Goal: Information Seeking & Learning: Learn about a topic

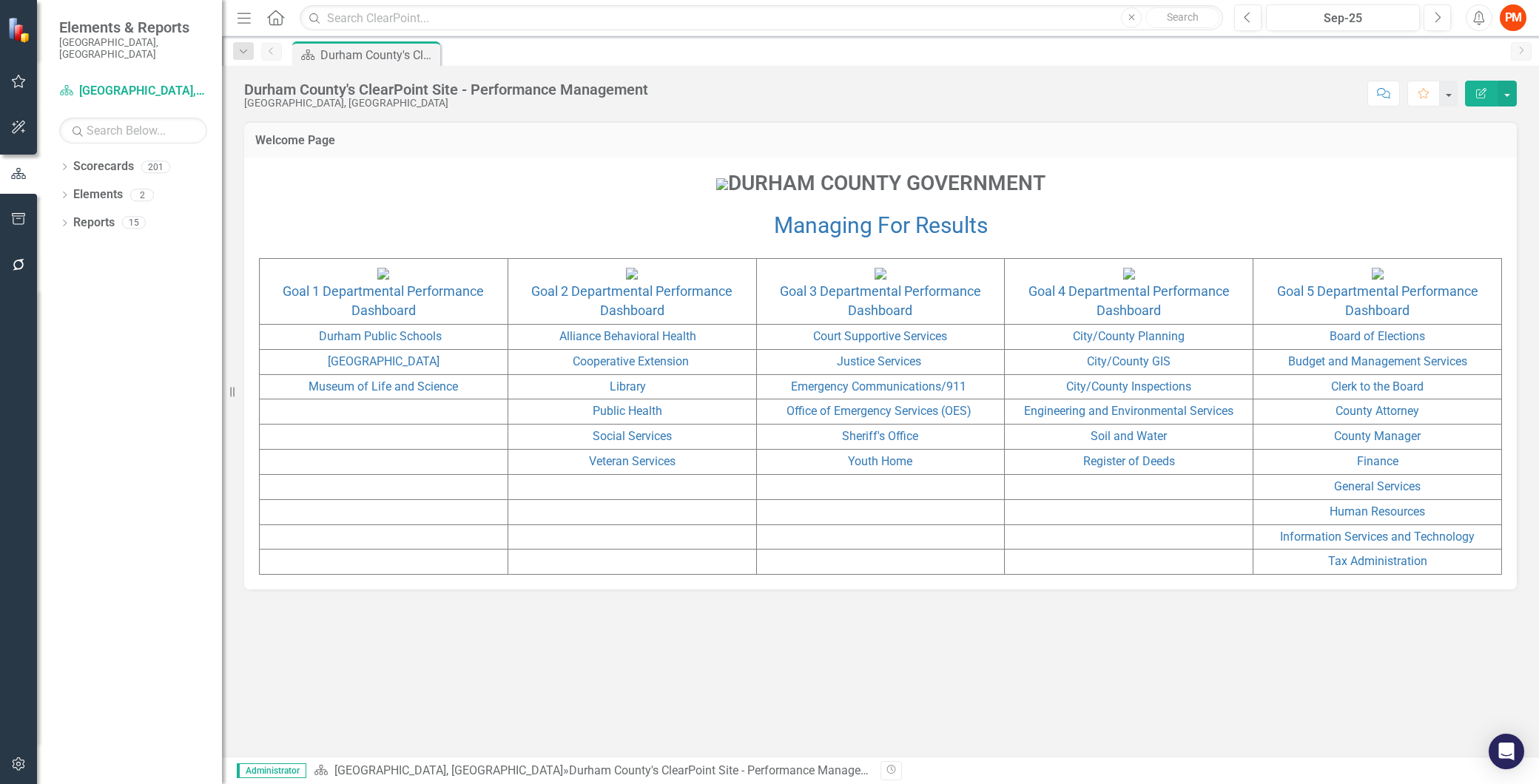
click at [600, 201] on p "DURHAM COUNTY GOVERNMENT" at bounding box center [880, 184] width 1243 height 32
click at [345, 22] on input "text" at bounding box center [761, 18] width 923 height 26
click at [64, 164] on icon "Dropdown" at bounding box center [64, 168] width 10 height 8
click at [71, 302] on icon "Dropdown" at bounding box center [72, 306] width 11 height 8
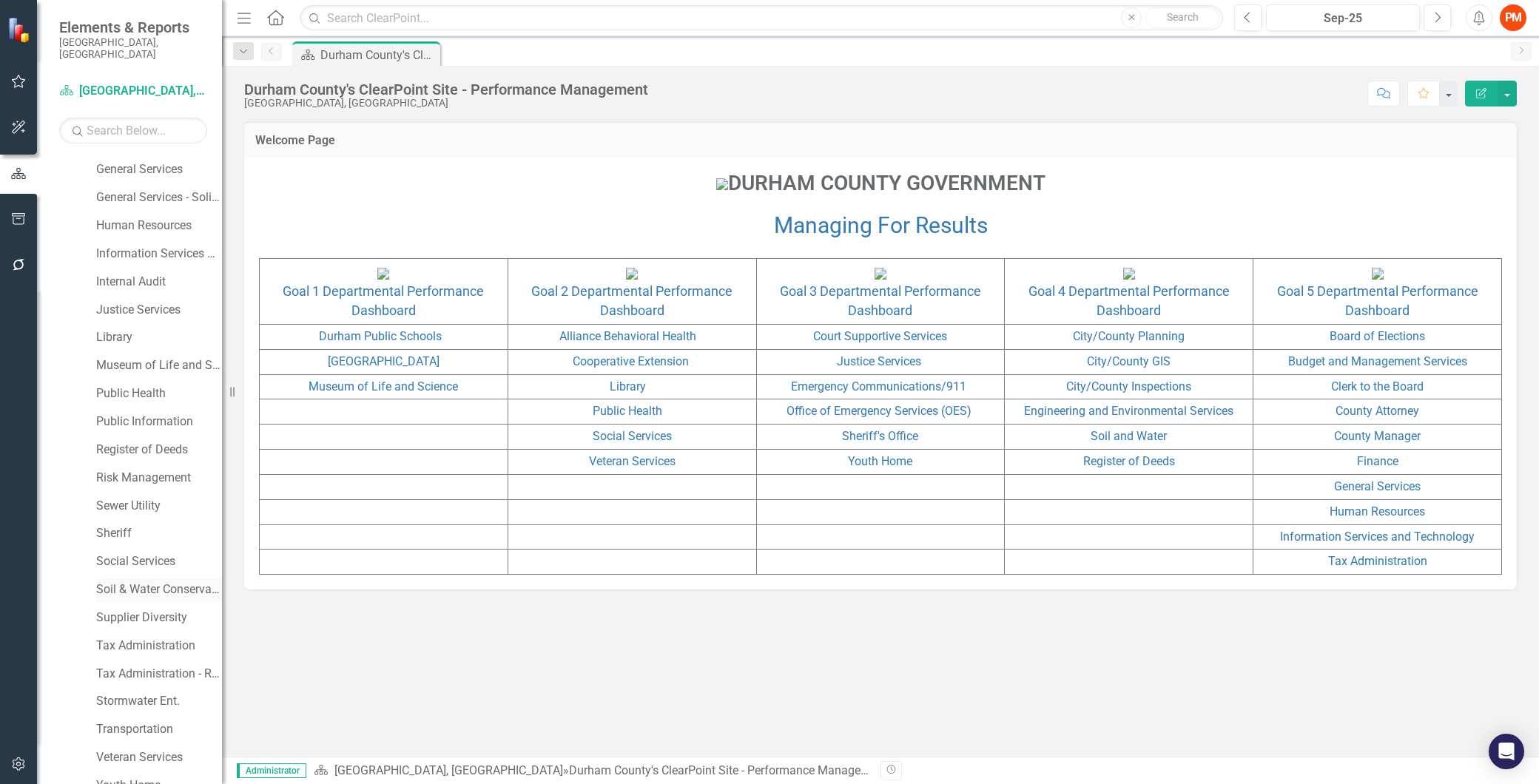
scroll to position [759, 0]
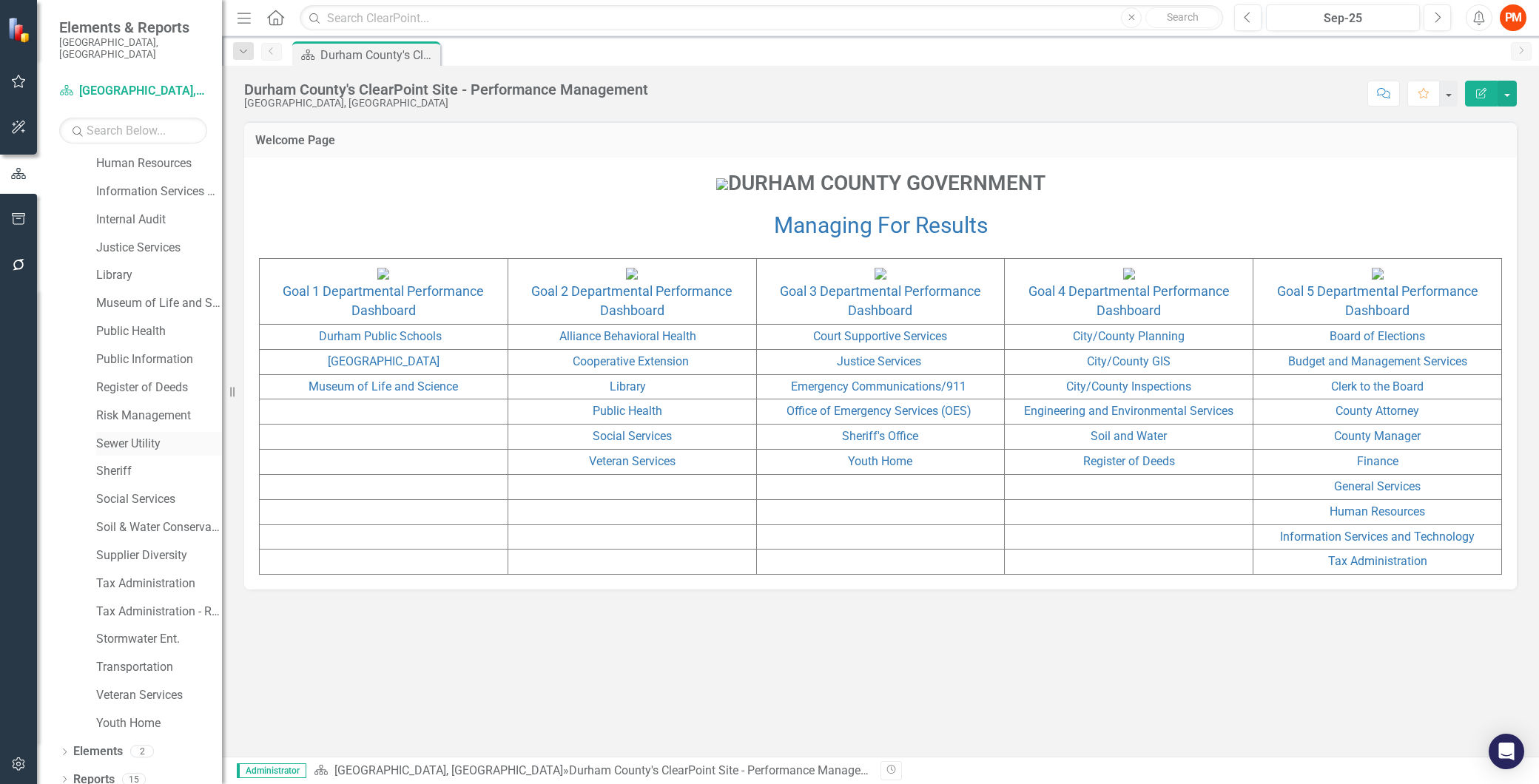
click at [135, 436] on link "Sewer Utility" at bounding box center [159, 444] width 126 height 17
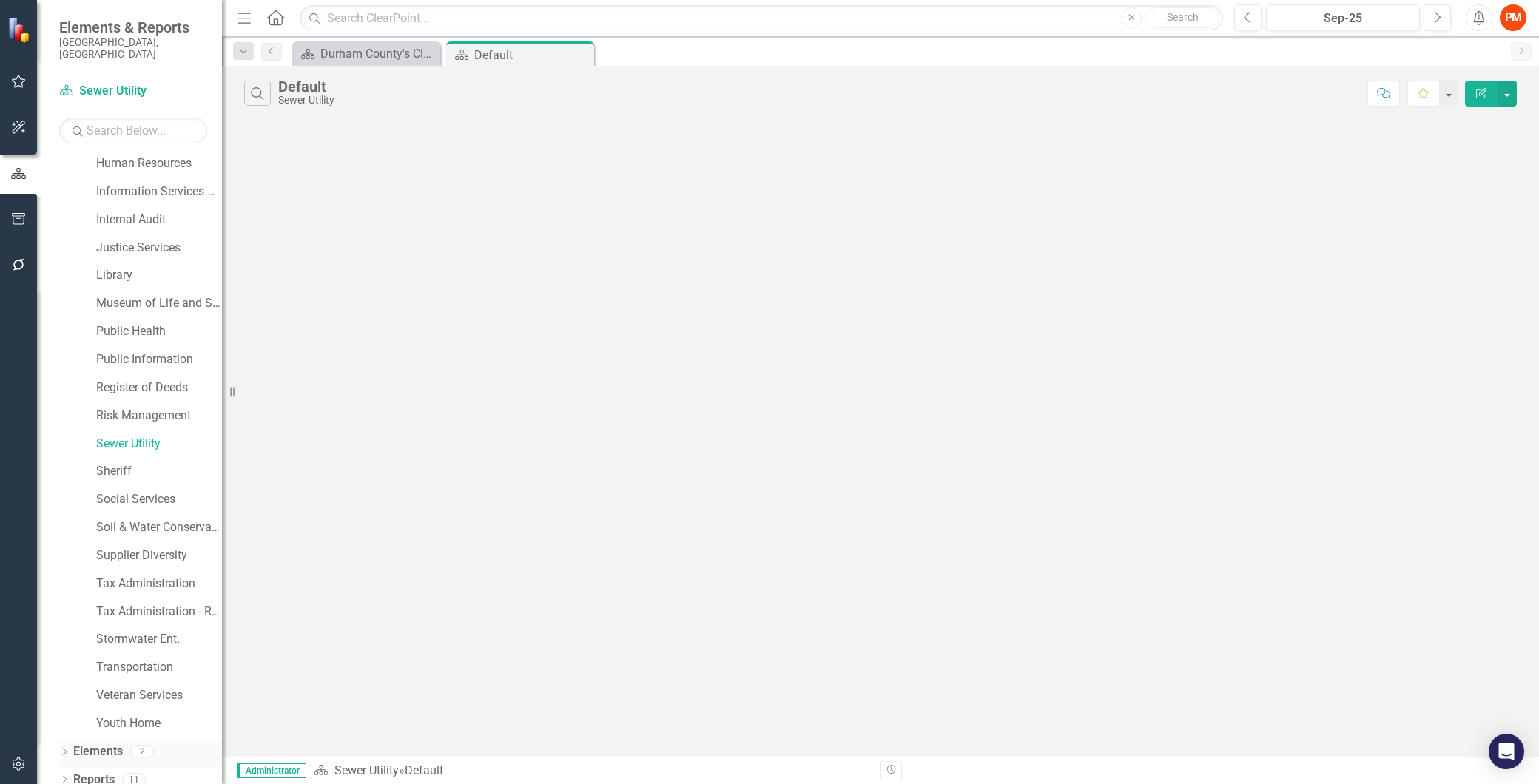
click at [62, 749] on icon "Dropdown" at bounding box center [64, 754] width 10 height 8
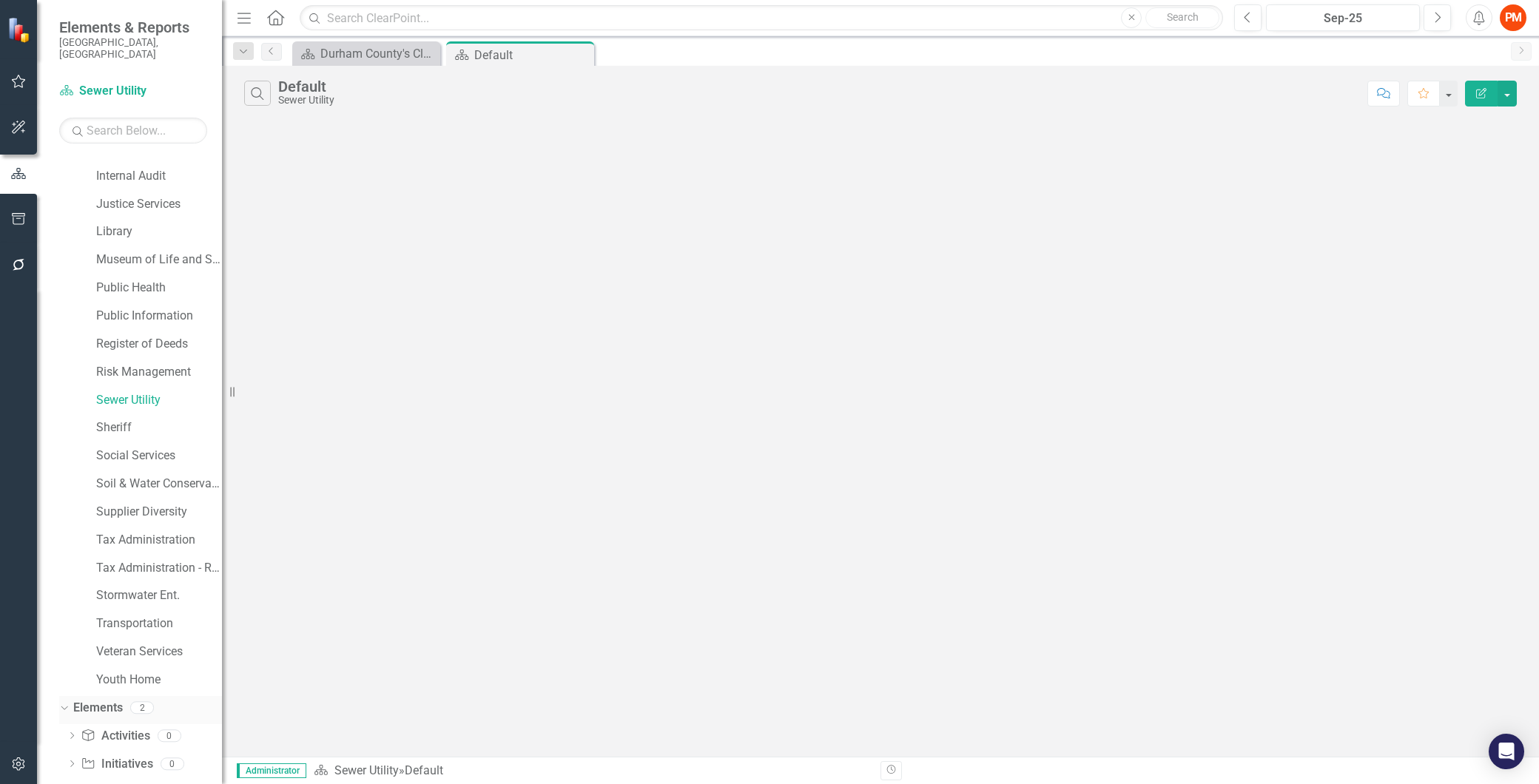
scroll to position [843, 0]
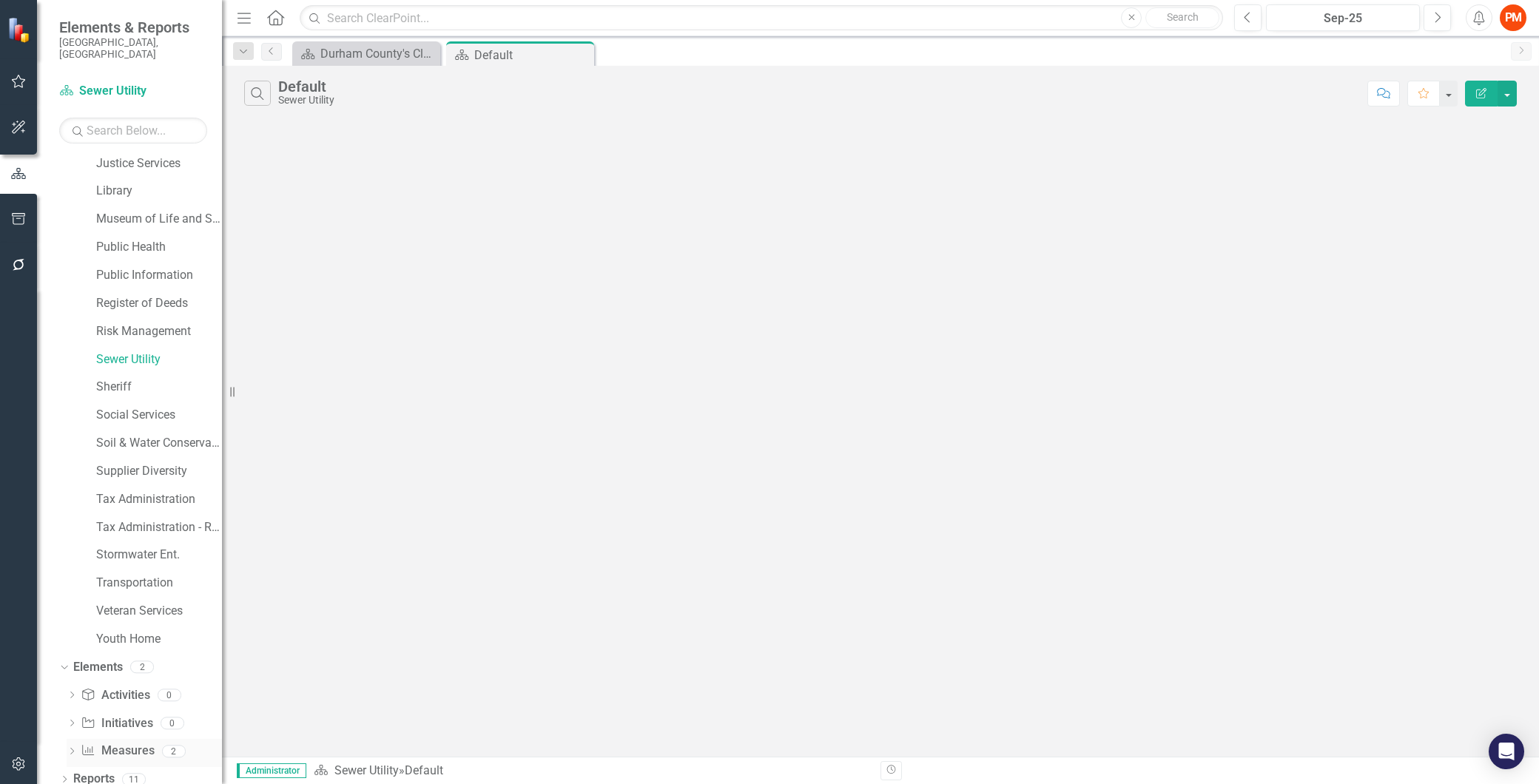
click at [127, 743] on link "Measure Measures" at bounding box center [117, 751] width 74 height 17
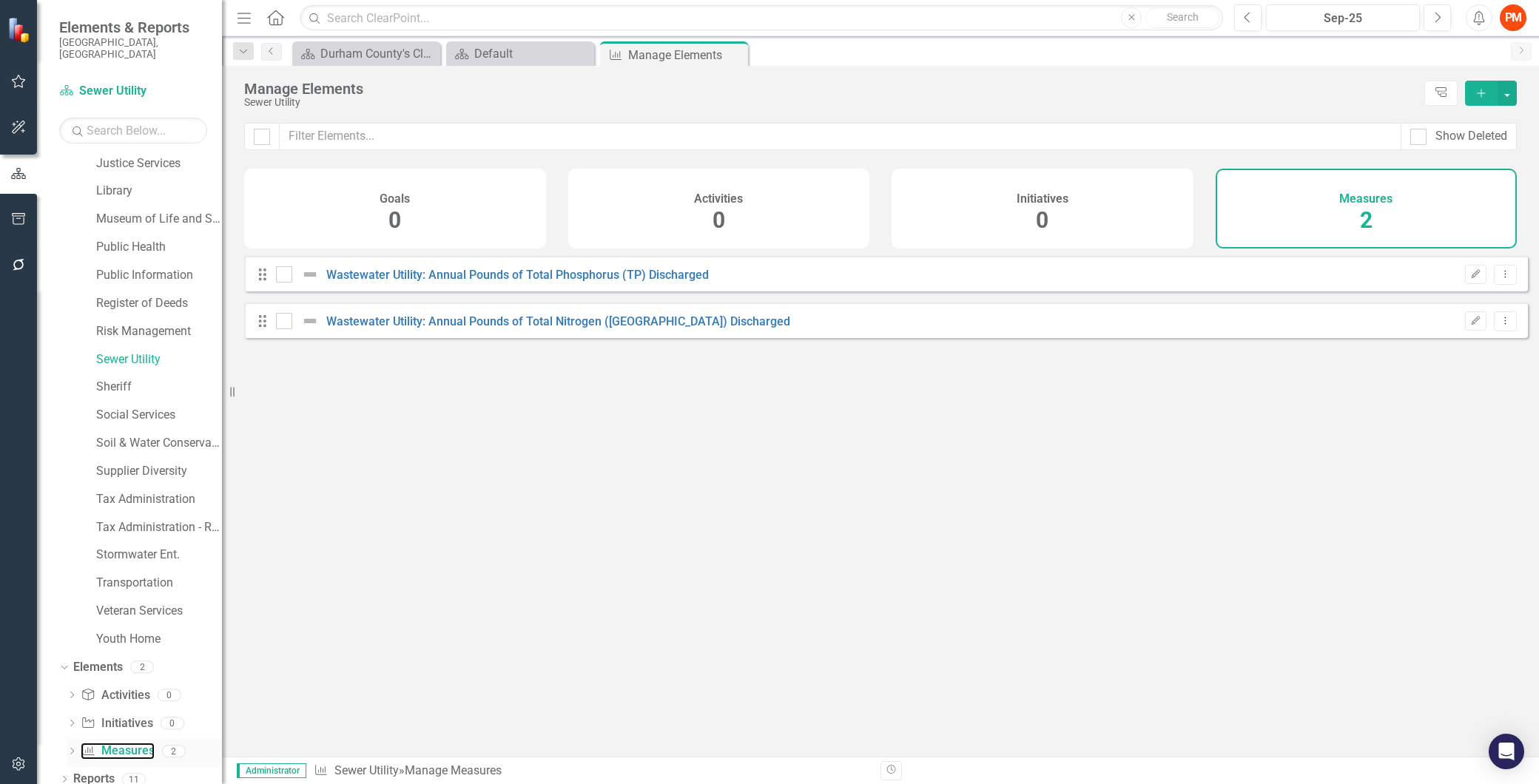
checkbox input "false"
click at [488, 282] on link "Wastewater Utility: Annual Pounds of Total Phosphorus (TP) Discharged" at bounding box center [518, 275] width 382 height 14
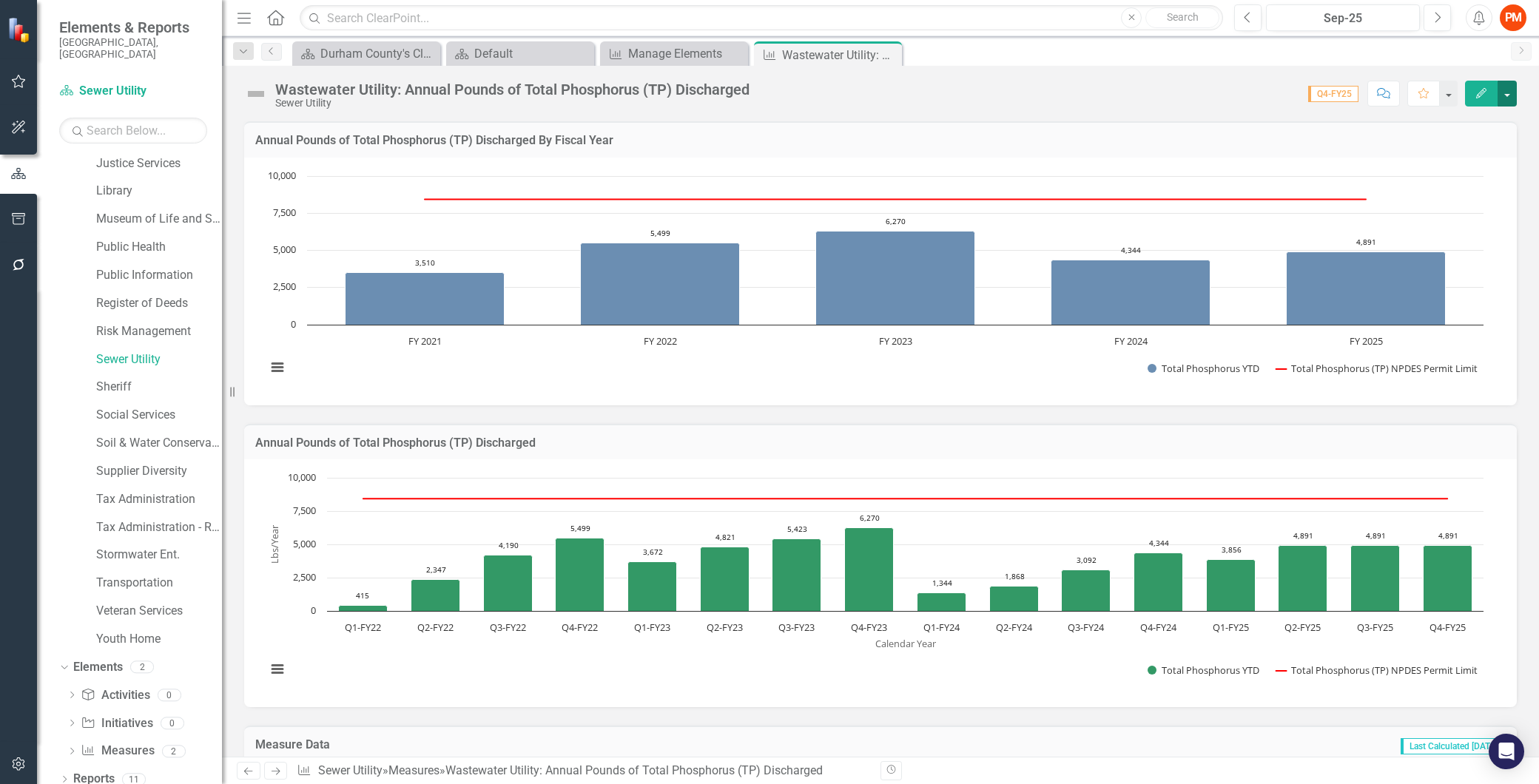
click at [1504, 97] on button "button" at bounding box center [1507, 93] width 19 height 26
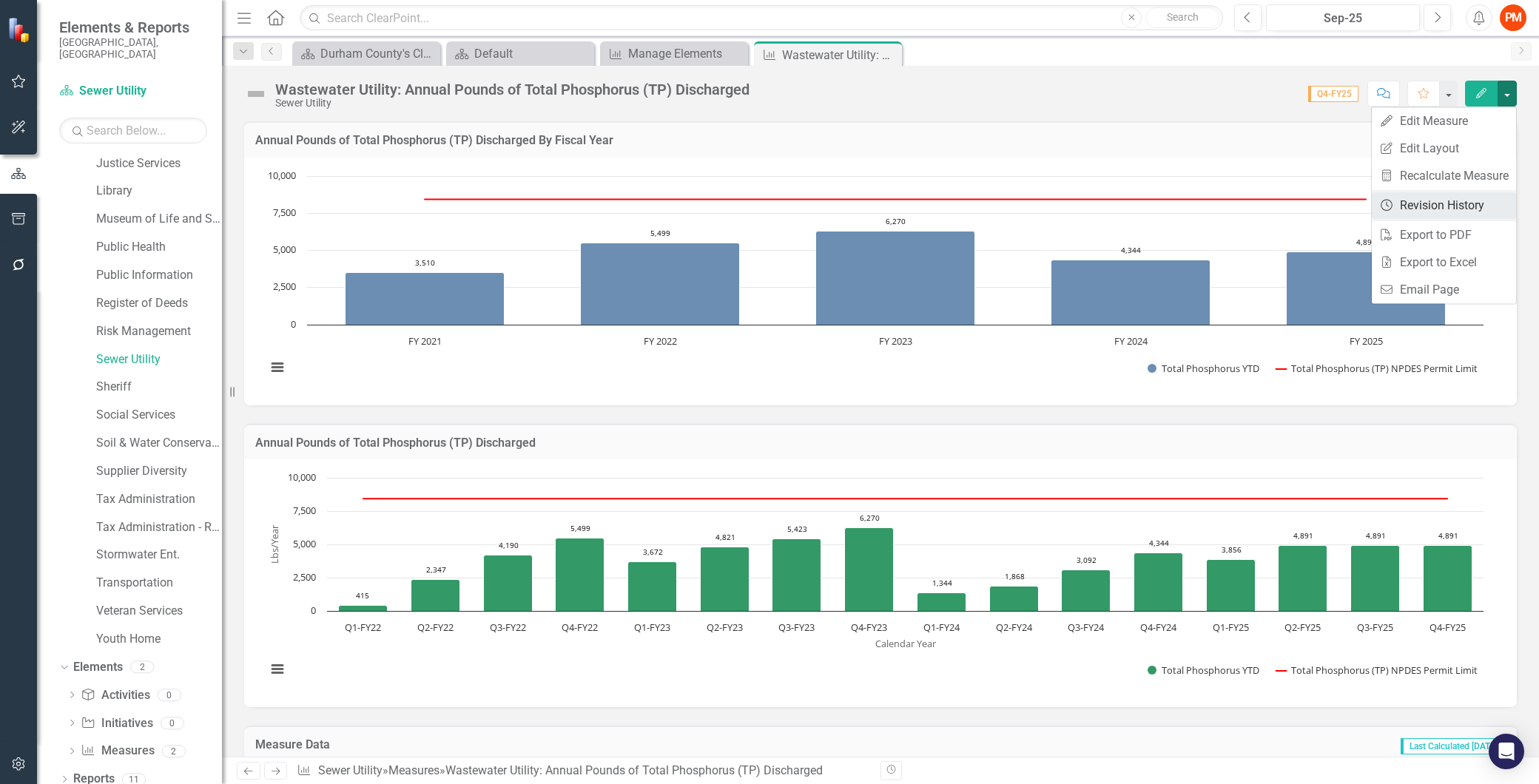
click at [1487, 201] on link "Revision History Revision History" at bounding box center [1443, 205] width 144 height 27
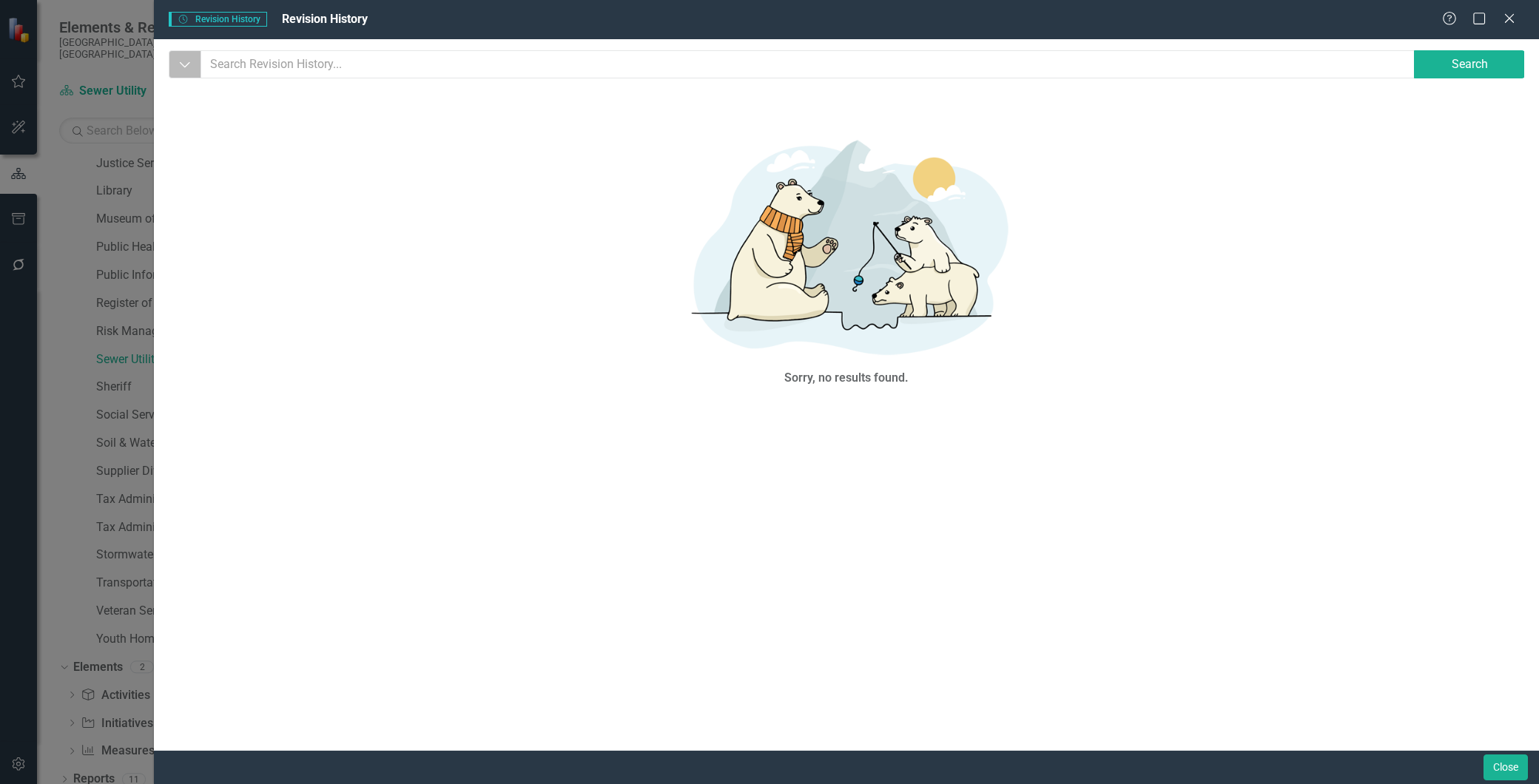
click at [189, 69] on icon "Dropdown" at bounding box center [185, 63] width 14 height 14
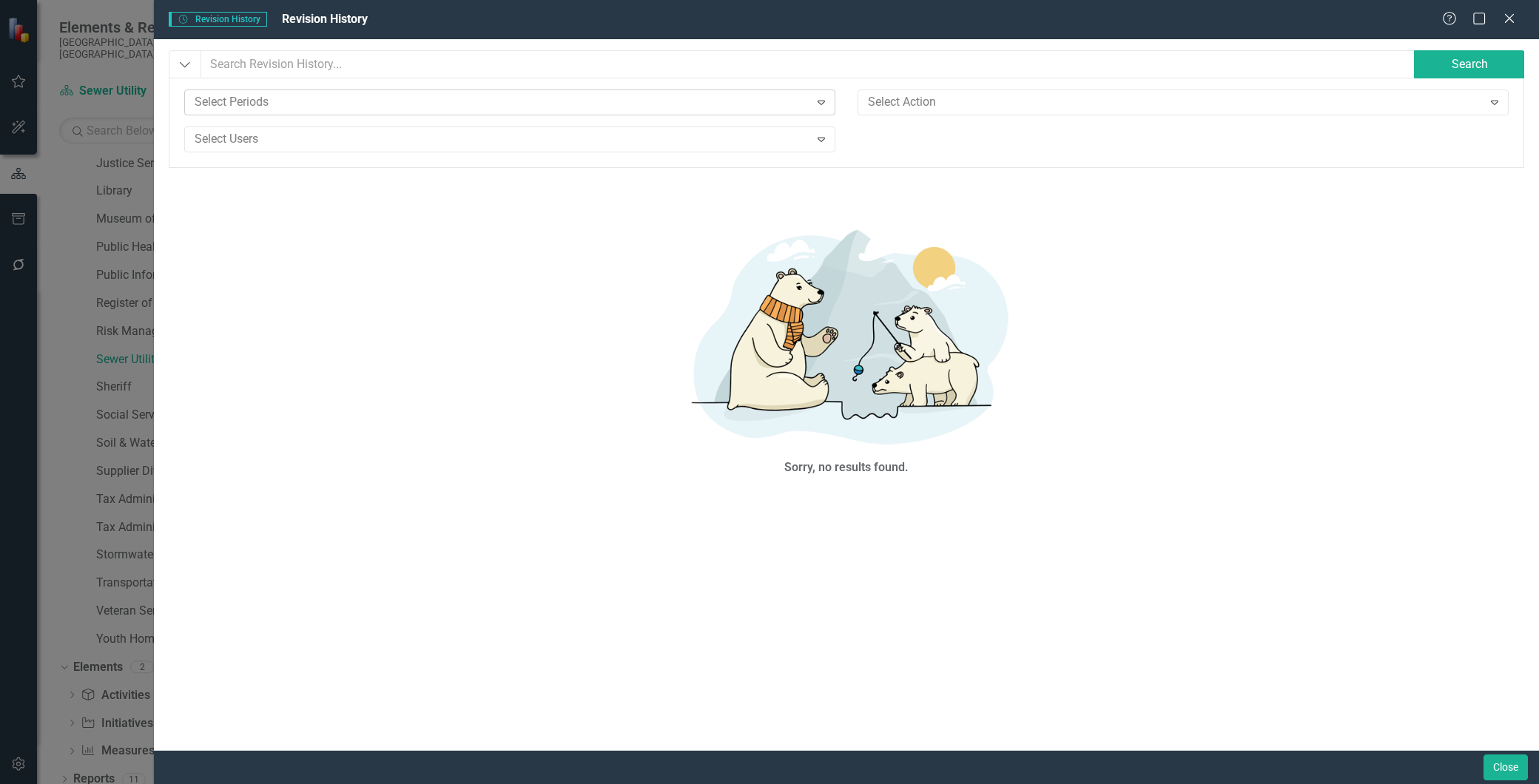
click at [388, 91] on div "Select Periods" at bounding box center [497, 102] width 621 height 23
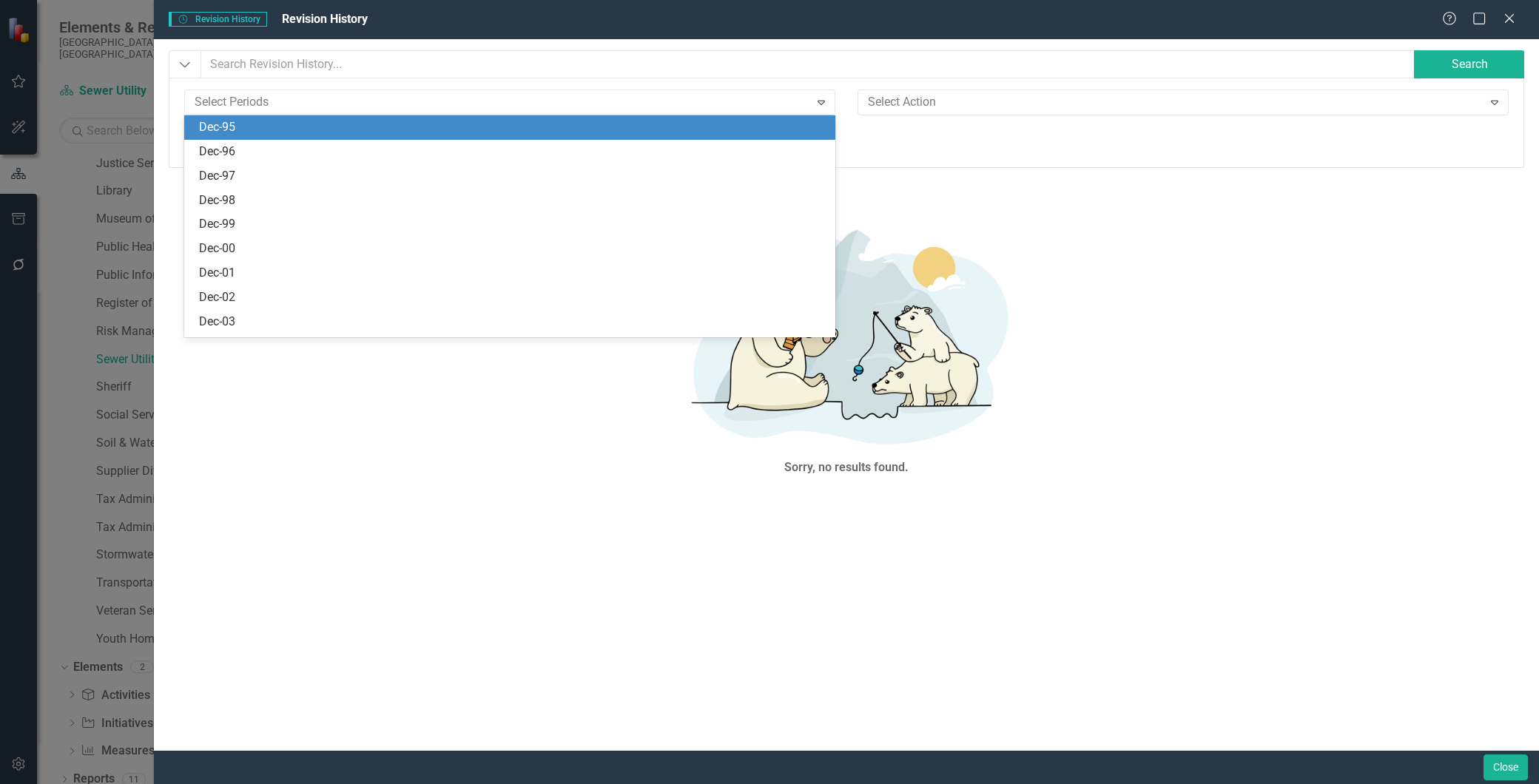
click at [389, 85] on div "207 results available. Use Up and Down to choose options, press Enter to select…" at bounding box center [846, 123] width 1355 height 90
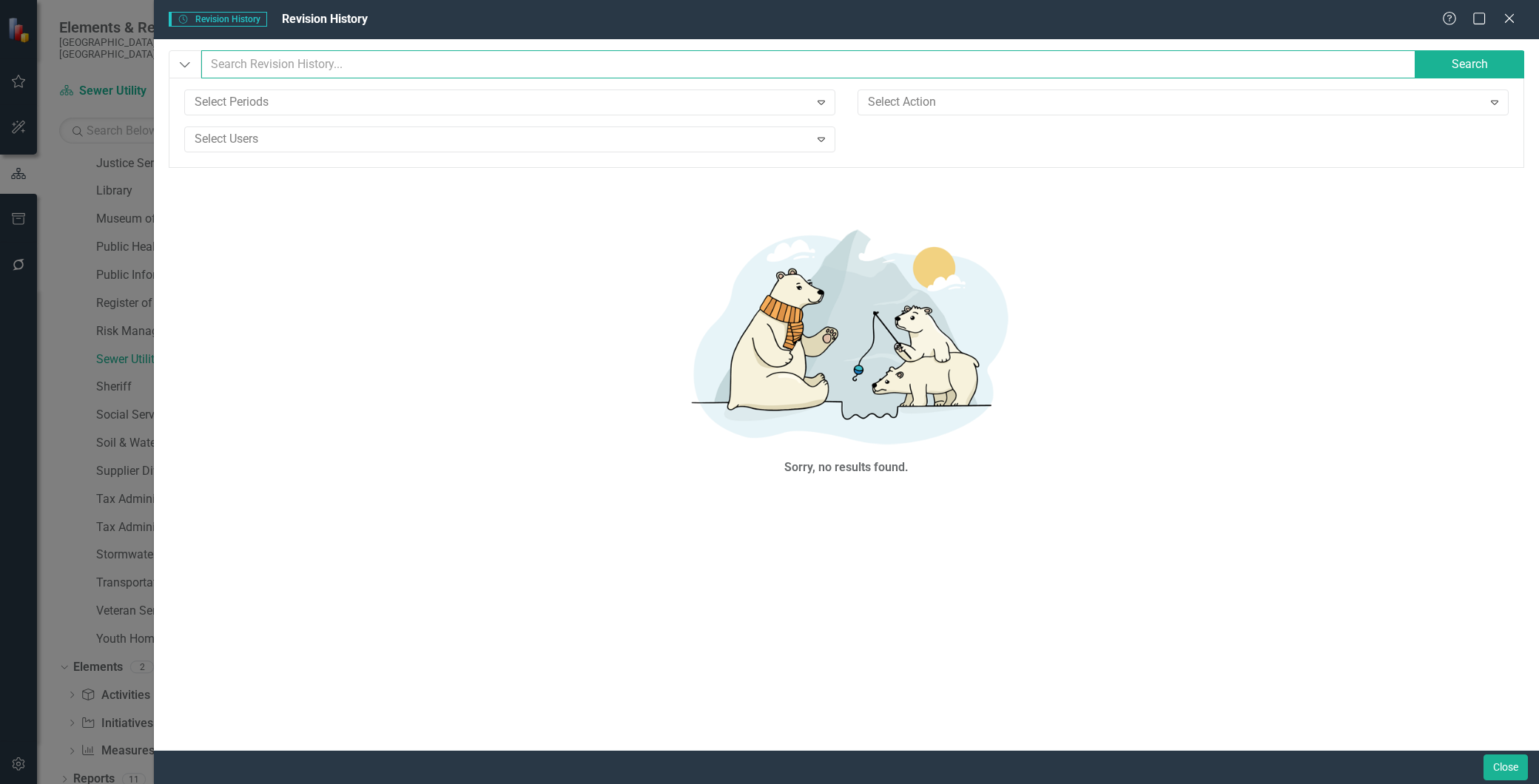
click at [350, 70] on input "text" at bounding box center [809, 63] width 1215 height 28
type input "edit"
click at [1440, 52] on button "Search" at bounding box center [1469, 63] width 111 height 28
click at [1509, 18] on icon "Close" at bounding box center [1509, 18] width 19 height 14
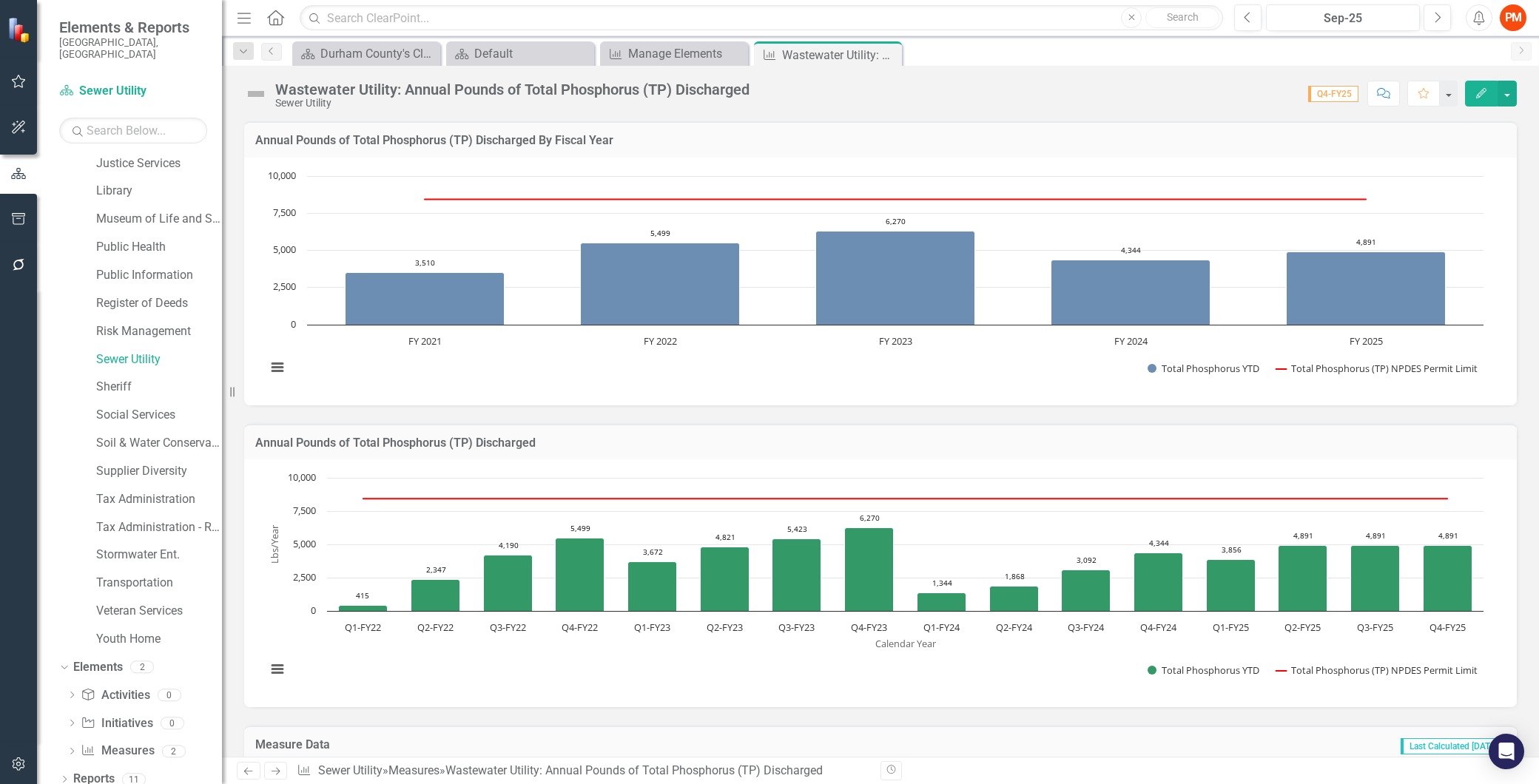
click at [13, 763] on icon "button" at bounding box center [19, 764] width 15 height 12
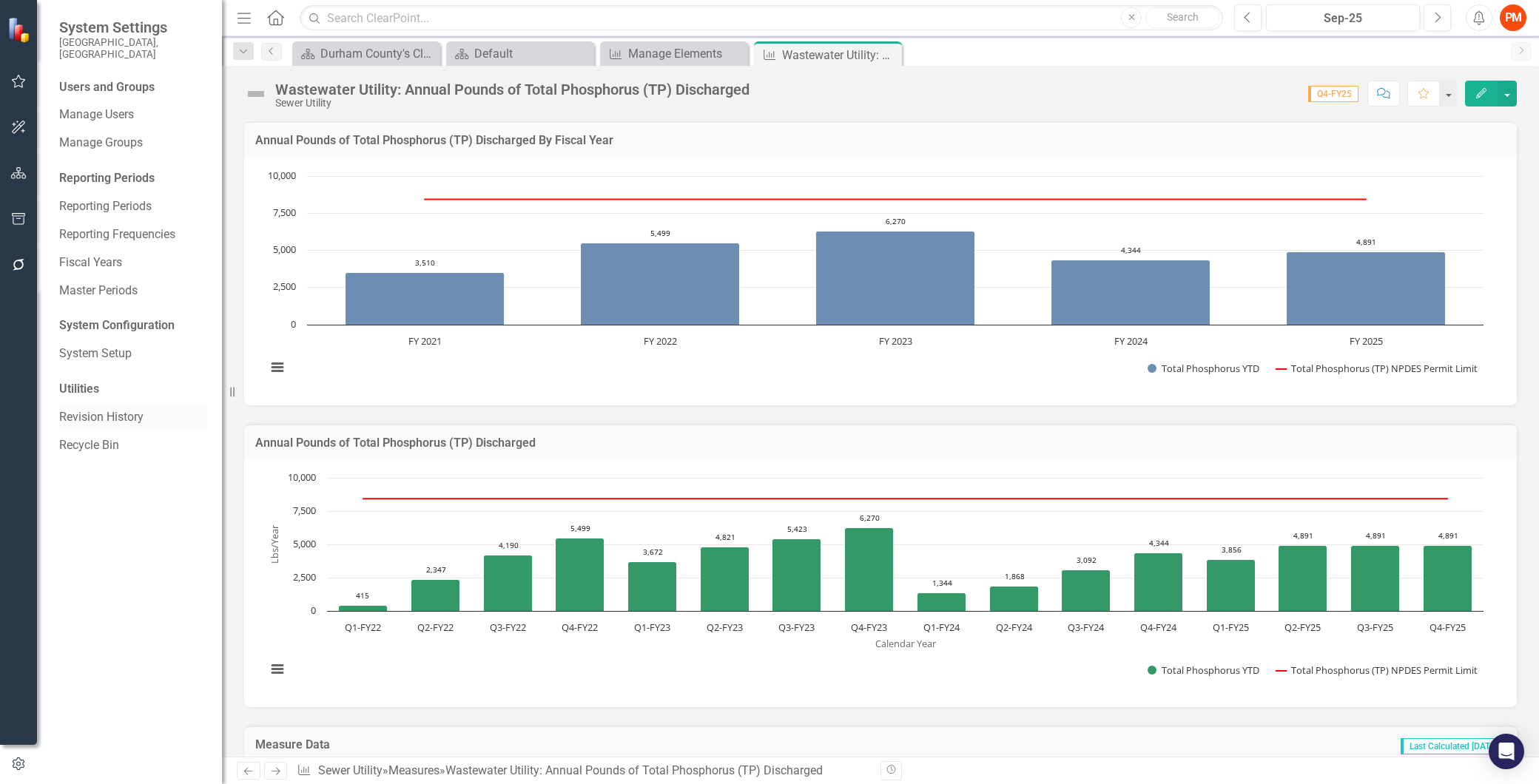
click at [133, 405] on div "Revision History" at bounding box center [133, 417] width 148 height 25
click at [136, 409] on link "Revision History" at bounding box center [133, 418] width 148 height 17
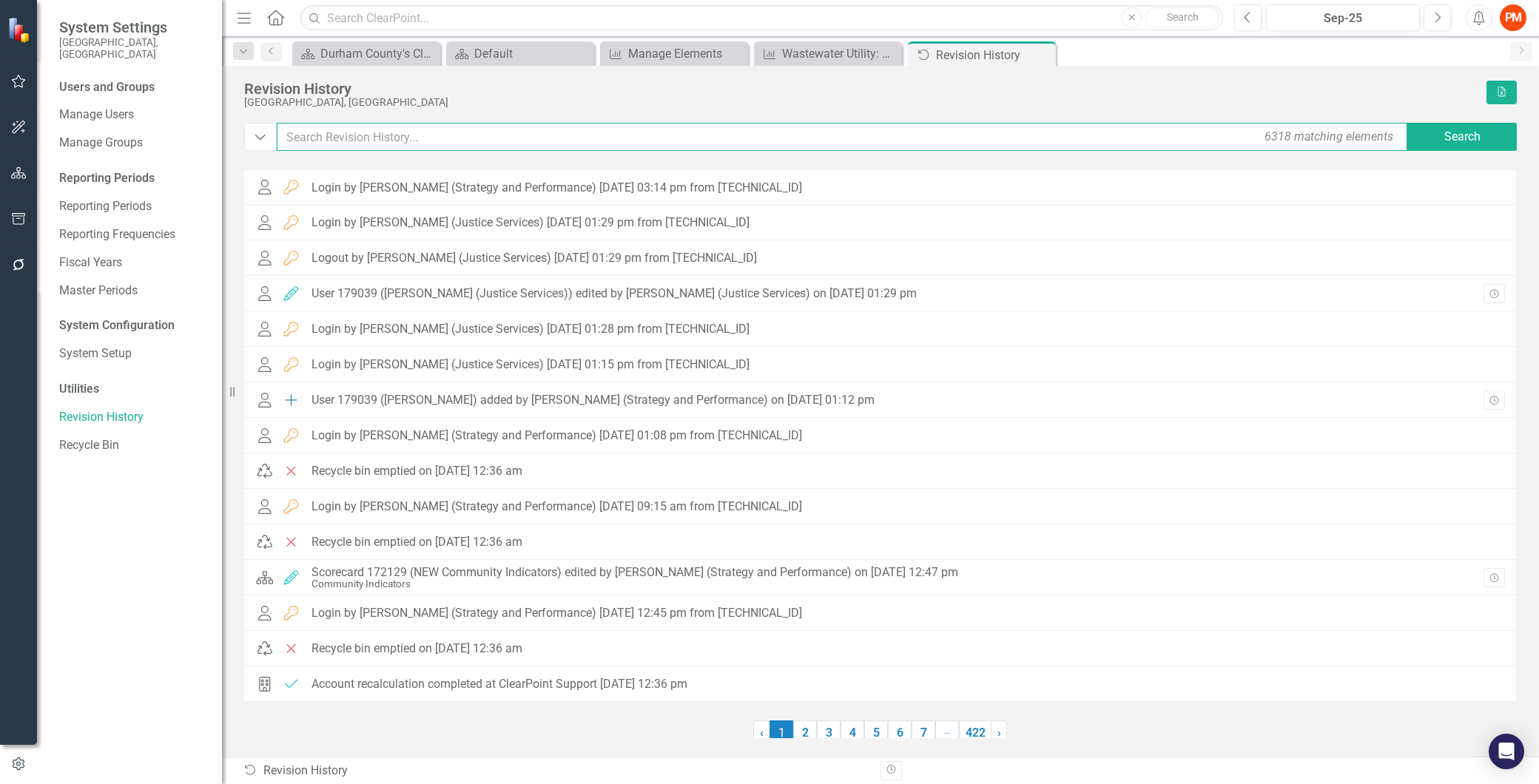
click at [527, 138] on input "text" at bounding box center [843, 136] width 1133 height 28
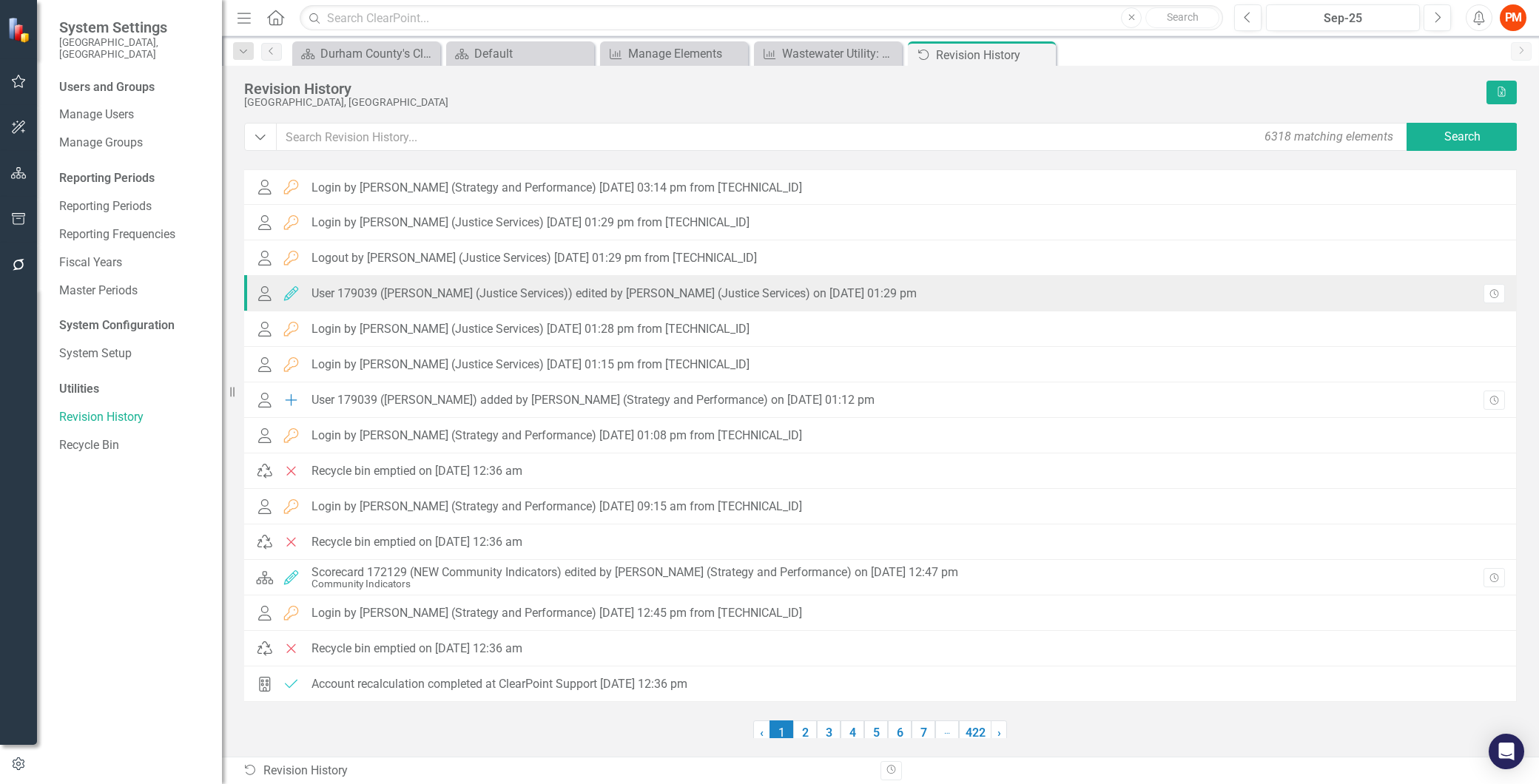
click at [1465, 289] on div "Revision History" at bounding box center [1484, 295] width 40 height 23
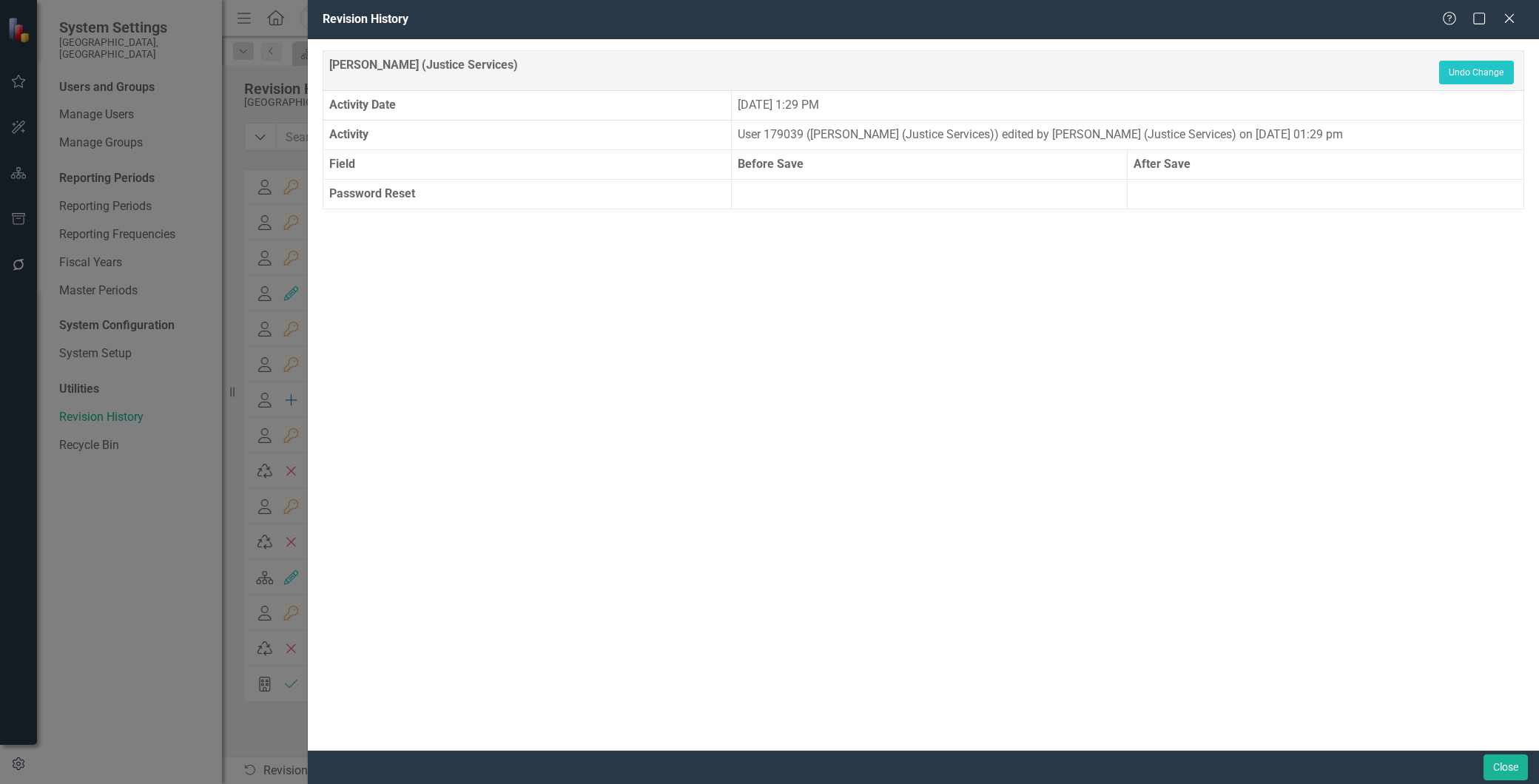
click at [285, 315] on div "Revision History Help Maximize Close [PERSON_NAME] (Justice Services) Undo Chan…" at bounding box center [769, 392] width 1539 height 784
click at [1512, 22] on icon at bounding box center [1509, 18] width 11 height 11
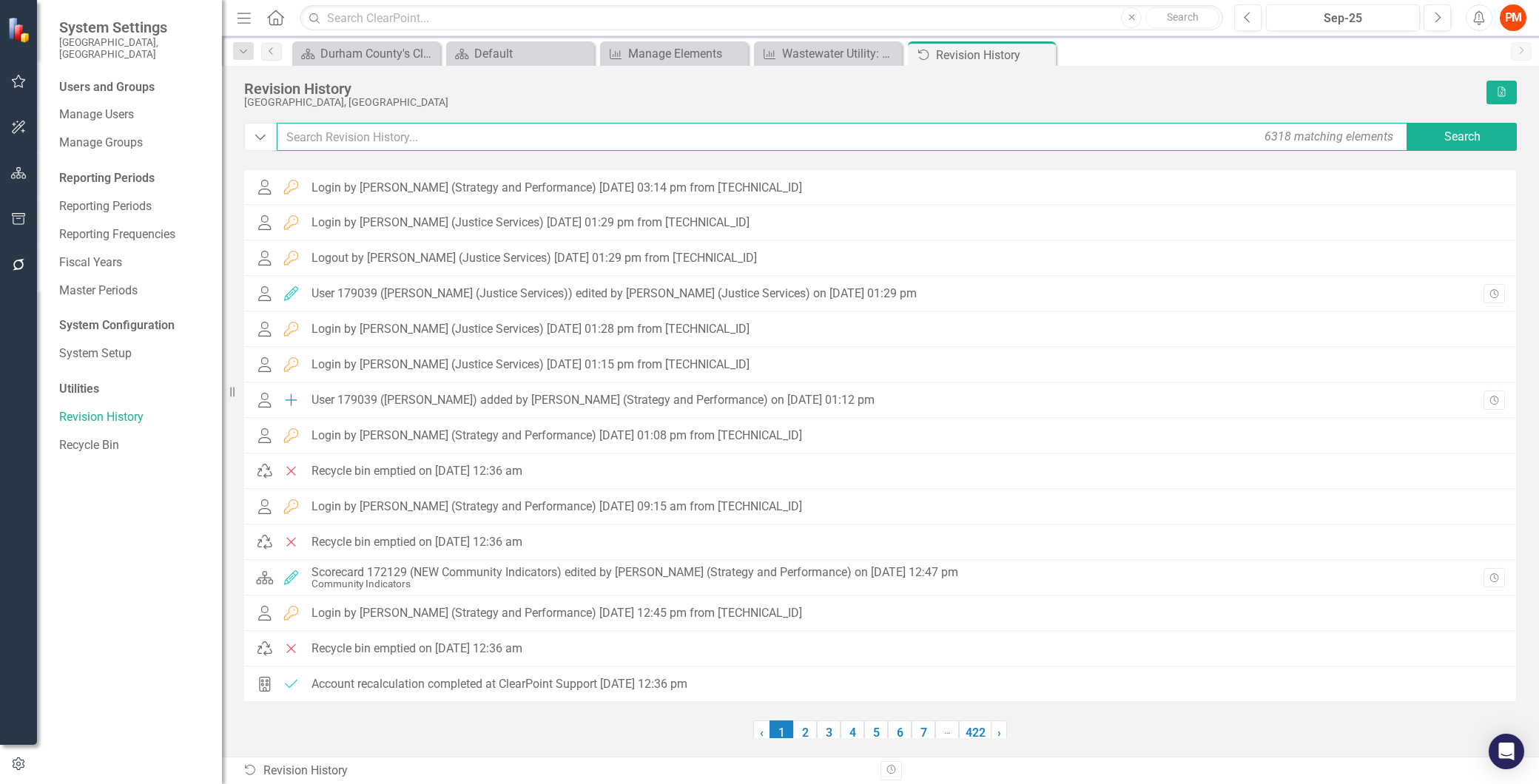
click at [625, 141] on input "text" at bounding box center [843, 136] width 1133 height 28
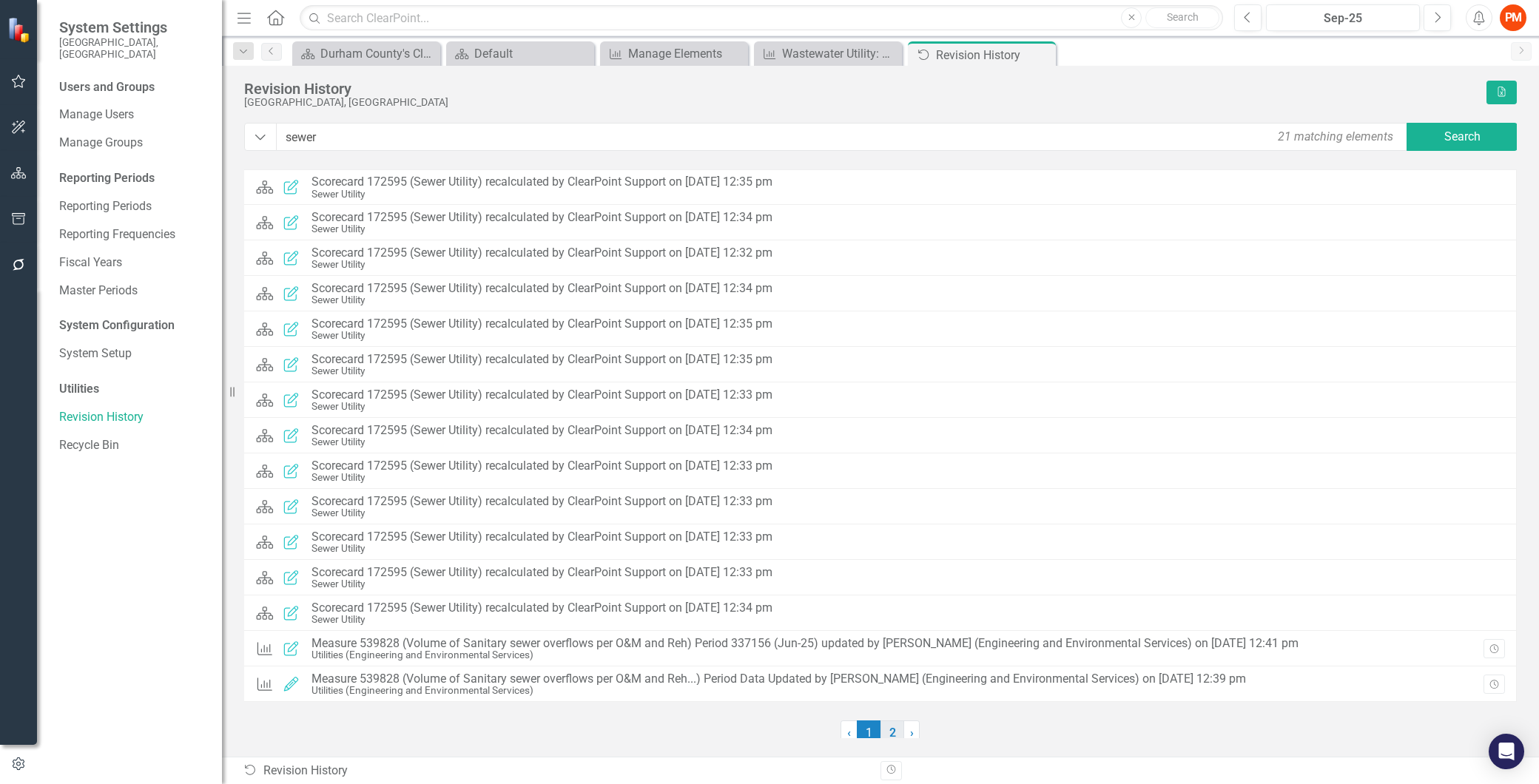
click at [888, 730] on link "2" at bounding box center [892, 733] width 24 height 25
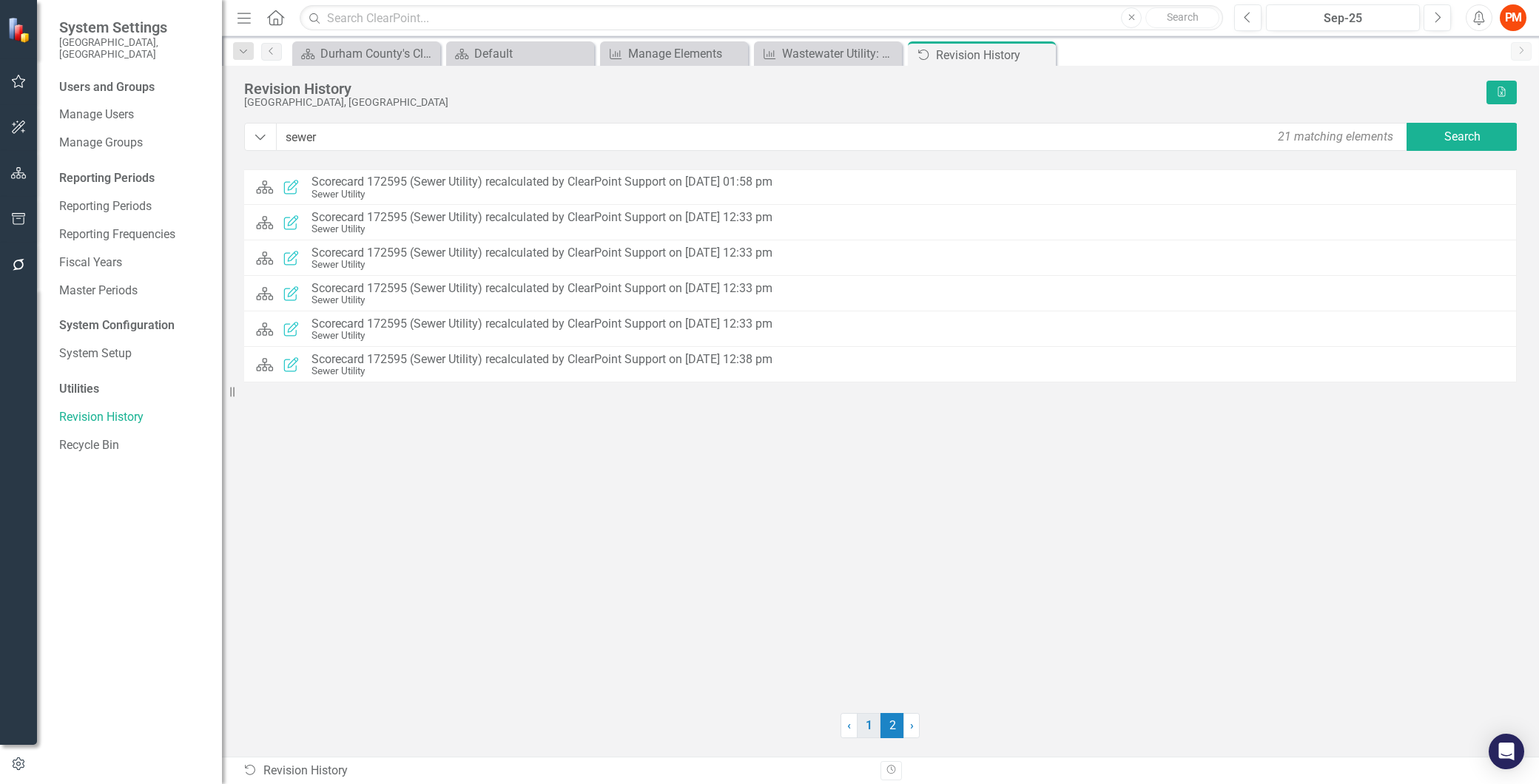
click at [861, 729] on link "1" at bounding box center [869, 726] width 24 height 25
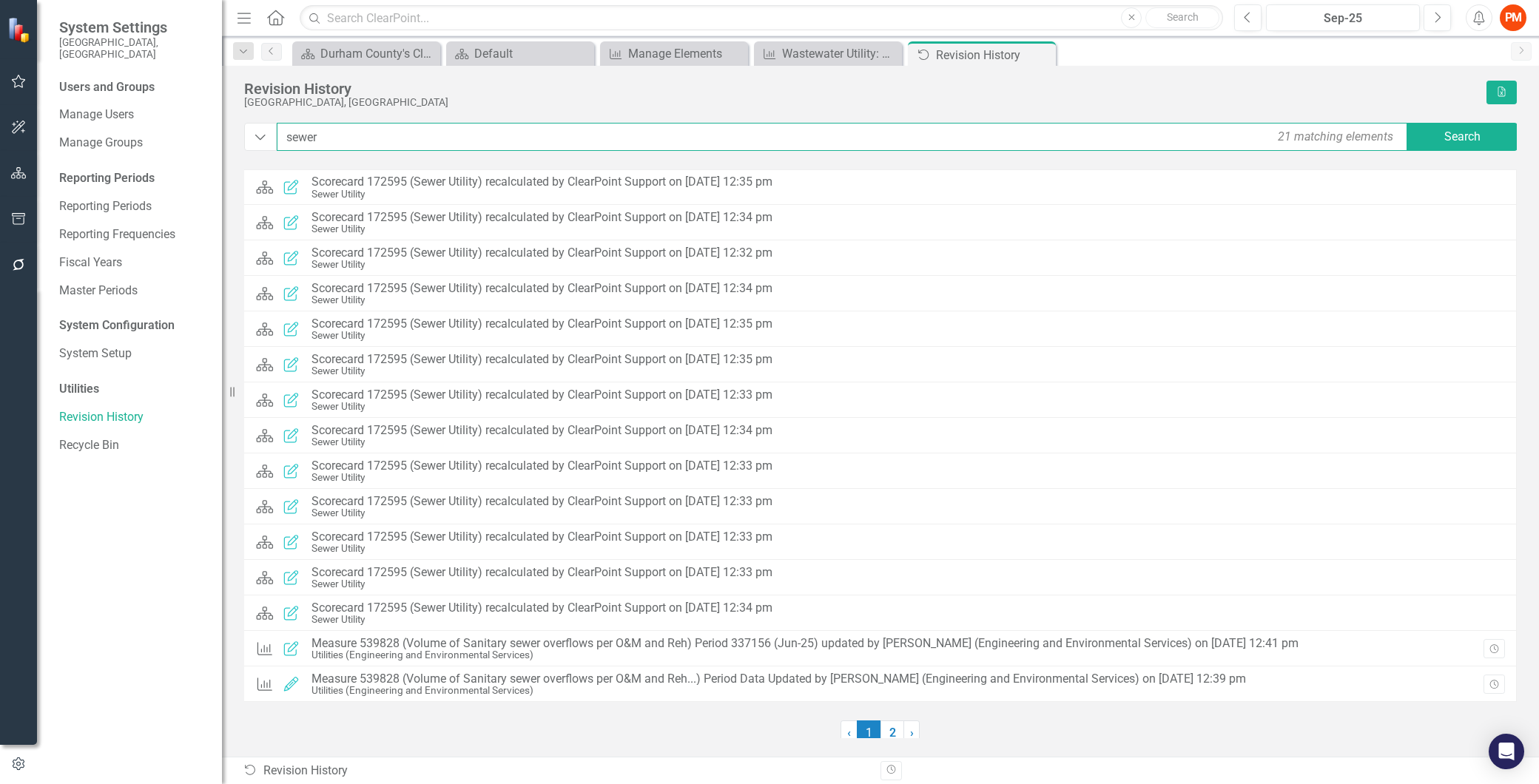
drag, startPoint x: 389, startPoint y: 139, endPoint x: 209, endPoint y: 136, distance: 180.0
click at [209, 136] on div "System Settings [GEOGRAPHIC_DATA], [GEOGRAPHIC_DATA] Users and Groups Manage Us…" at bounding box center [769, 392] width 1539 height 784
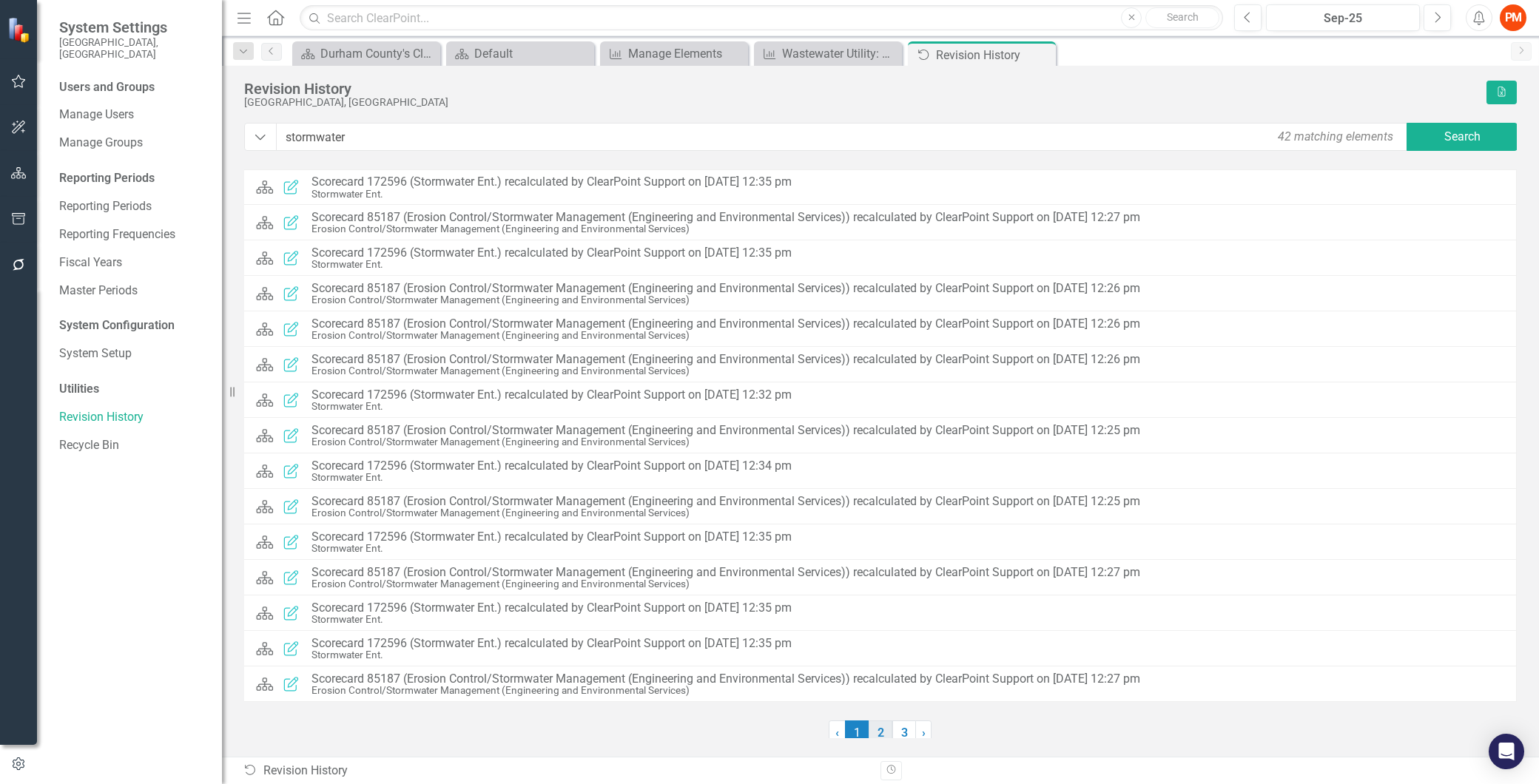
click at [886, 731] on link "2" at bounding box center [880, 733] width 24 height 25
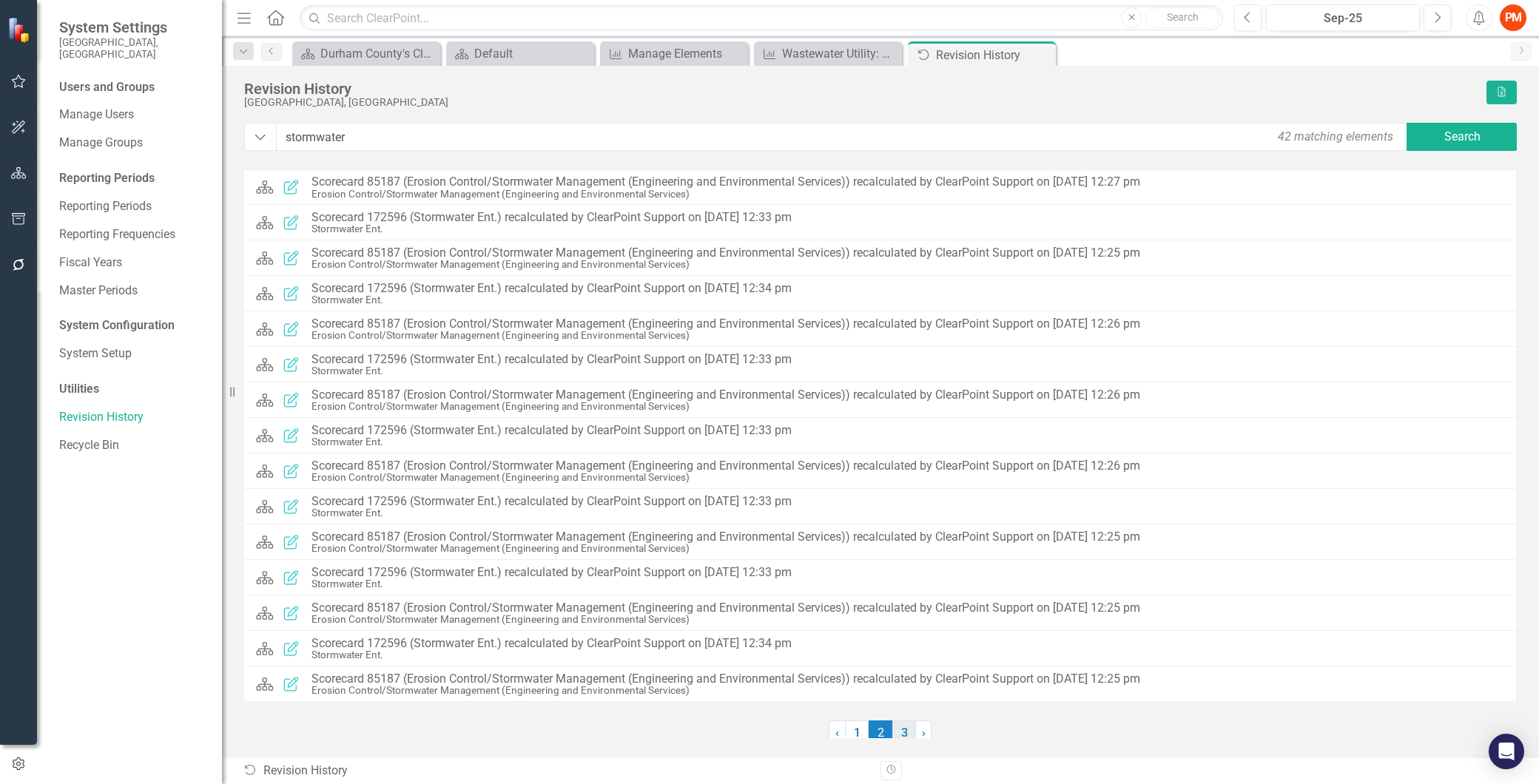
click at [898, 728] on link "3" at bounding box center [904, 733] width 24 height 25
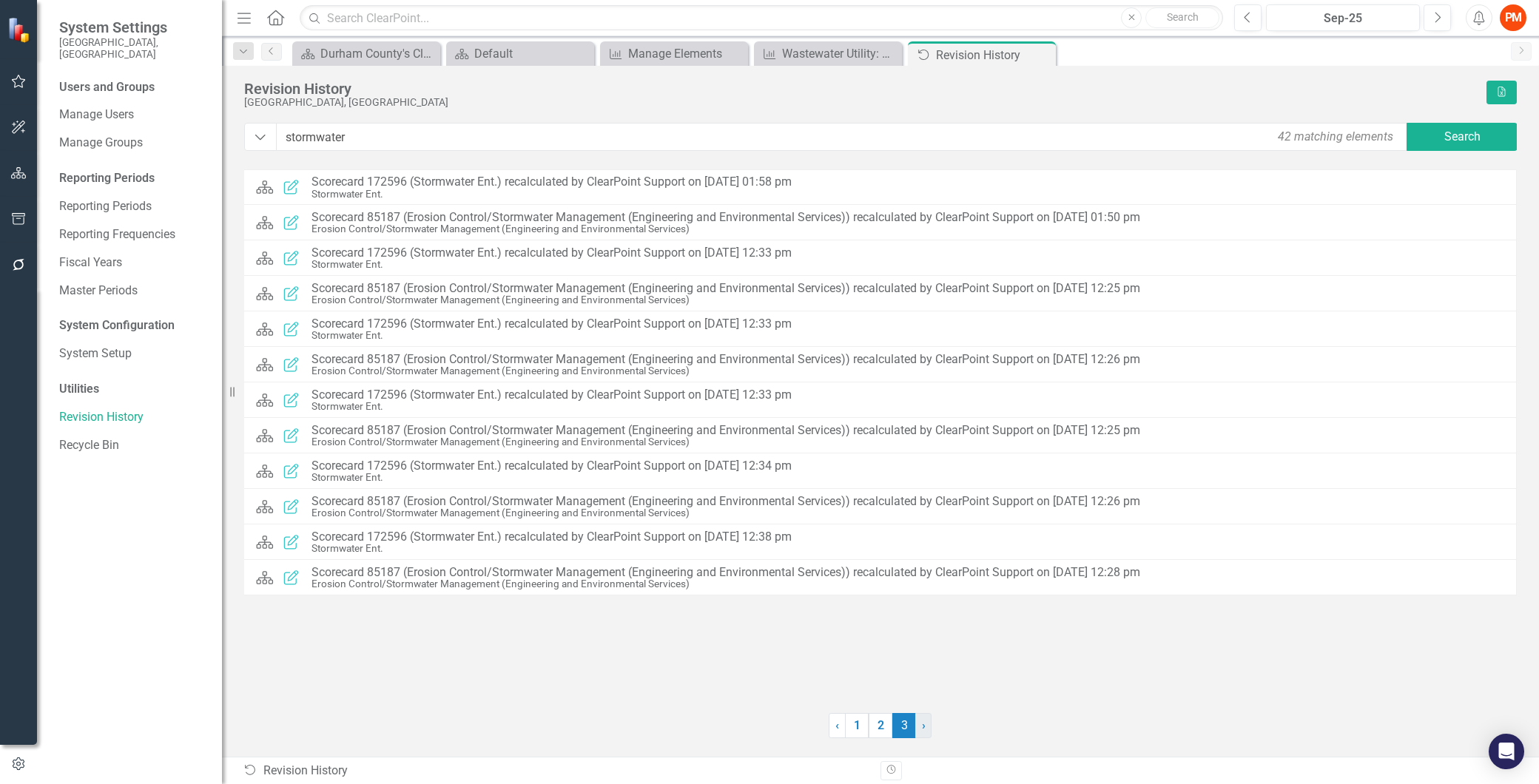
click at [917, 726] on link "› Next" at bounding box center [923, 726] width 16 height 25
click at [885, 723] on link "2" at bounding box center [880, 726] width 24 height 25
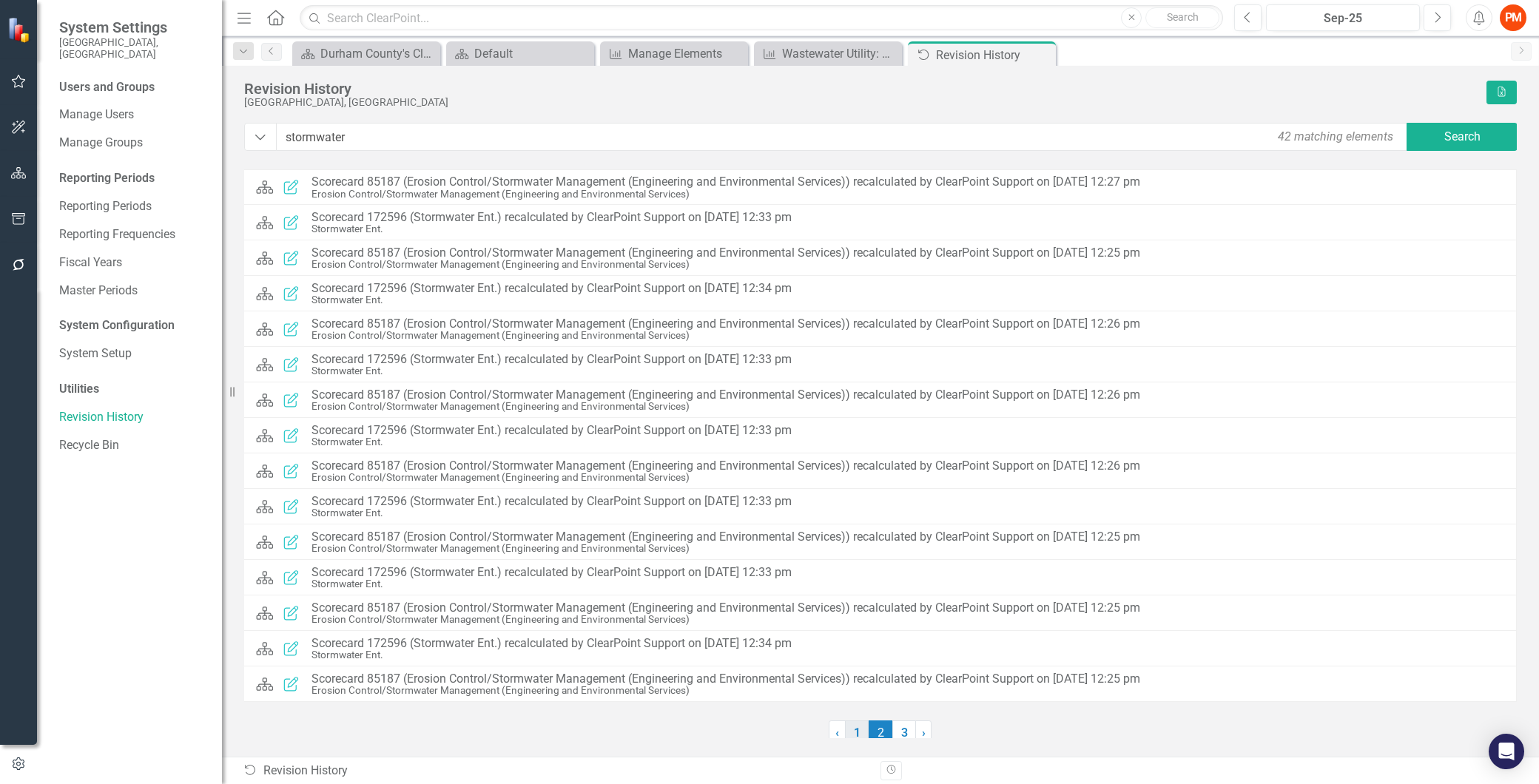
click at [855, 729] on link "1" at bounding box center [857, 733] width 24 height 25
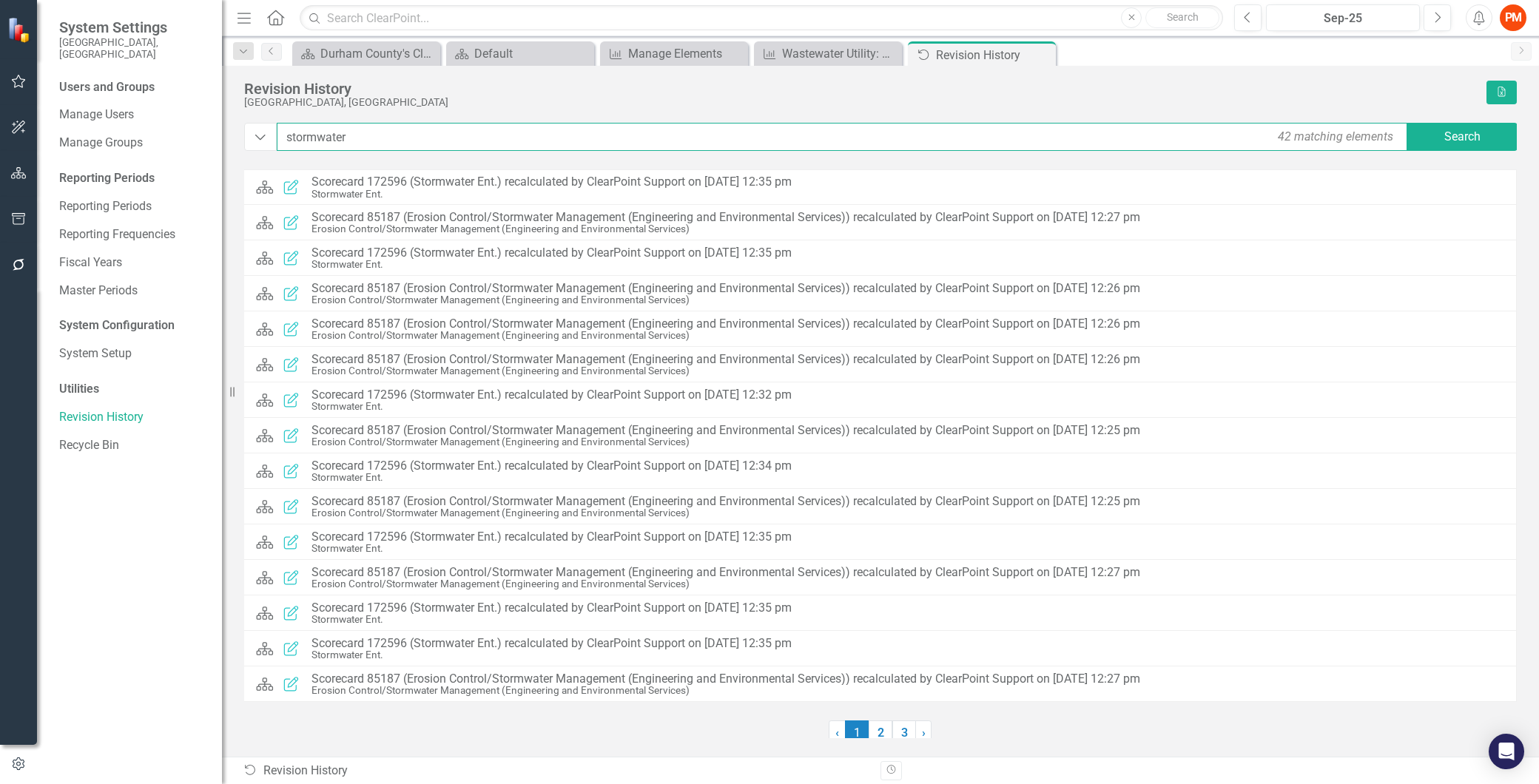
drag, startPoint x: 382, startPoint y: 138, endPoint x: 241, endPoint y: 151, distance: 141.6
click at [241, 151] on div "Revision History [GEOGRAPHIC_DATA], [GEOGRAPHIC_DATA] Excel Dropdown stormwater…" at bounding box center [880, 411] width 1316 height 691
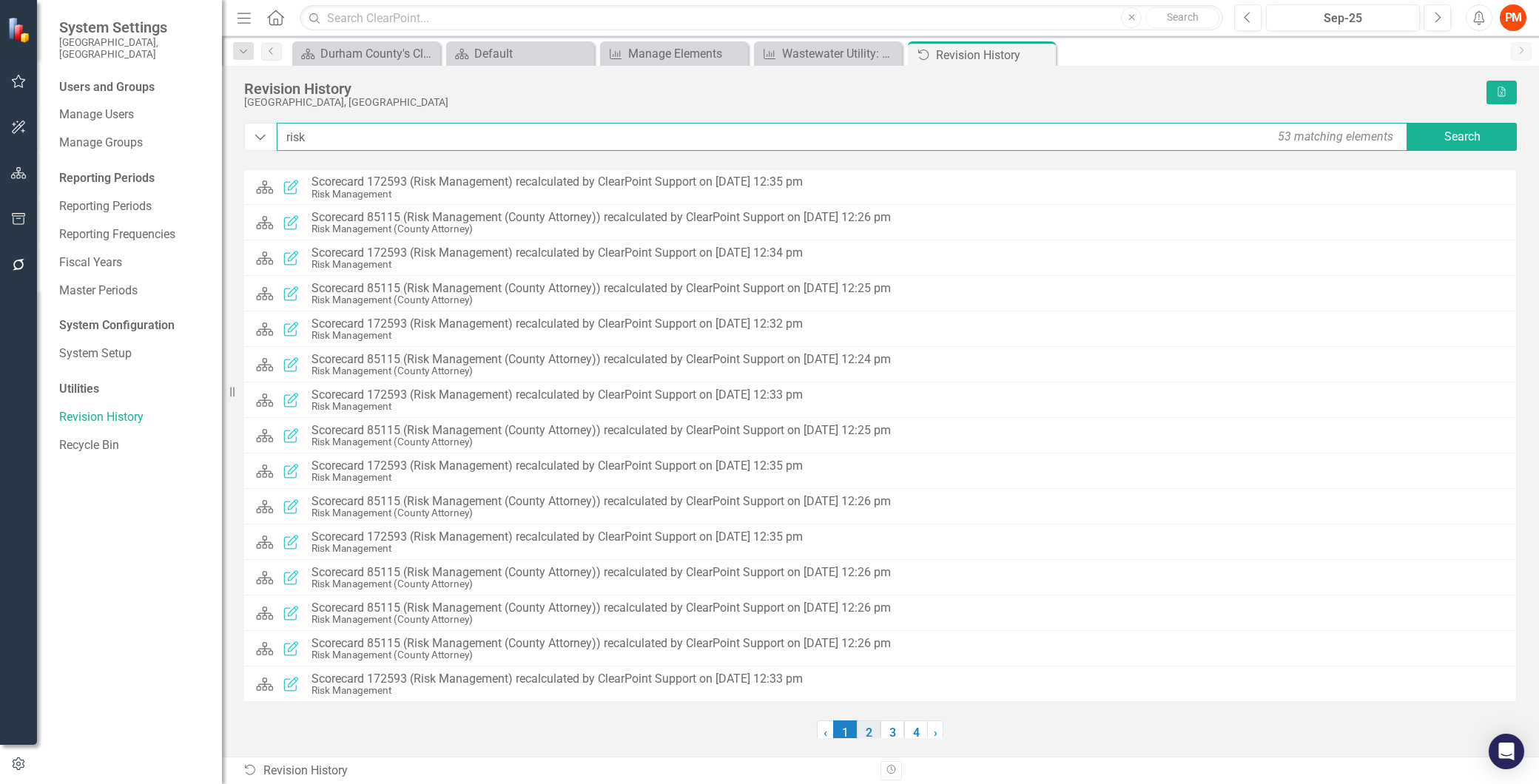
type input "risk"
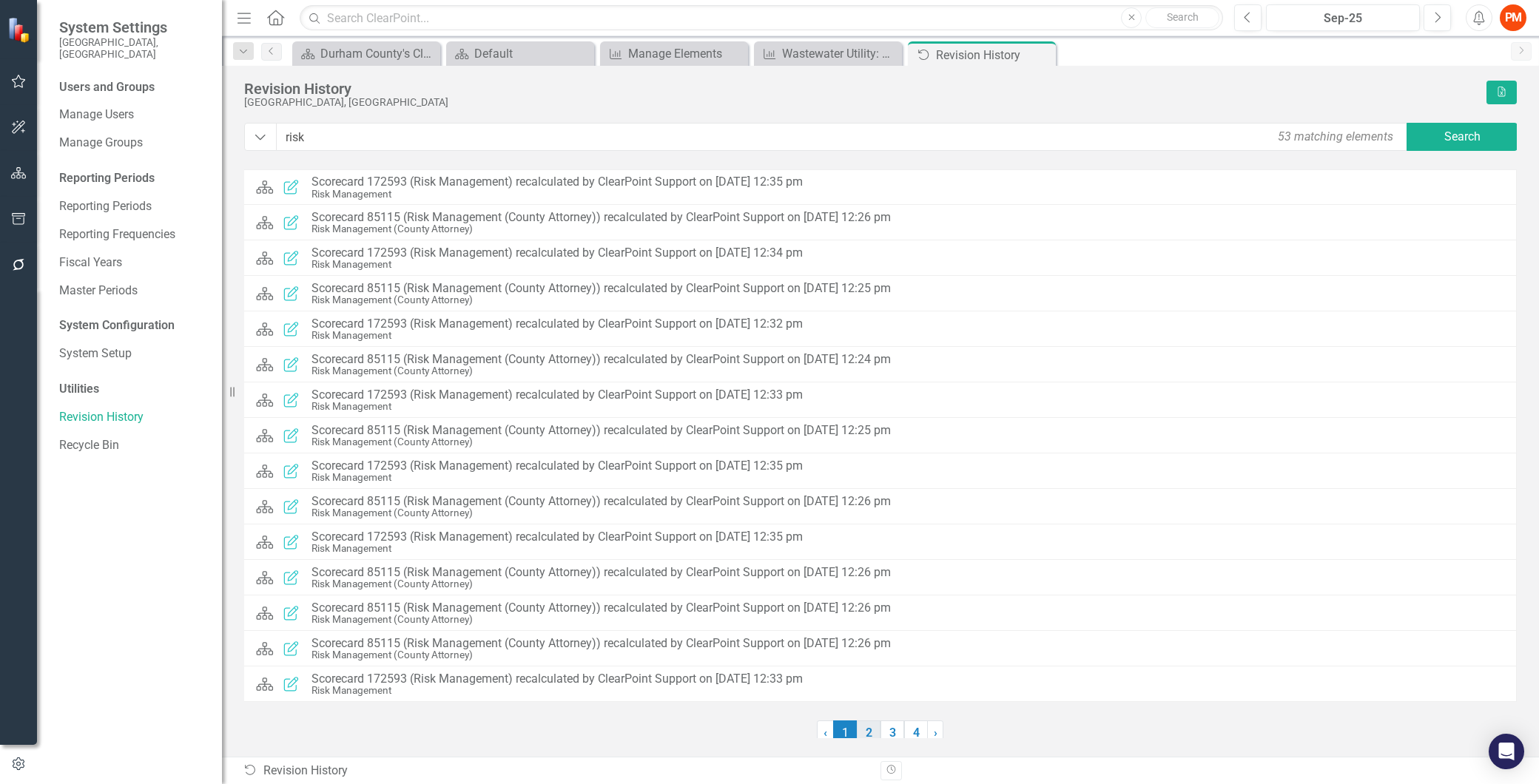
click at [878, 730] on link "2" at bounding box center [869, 733] width 24 height 25
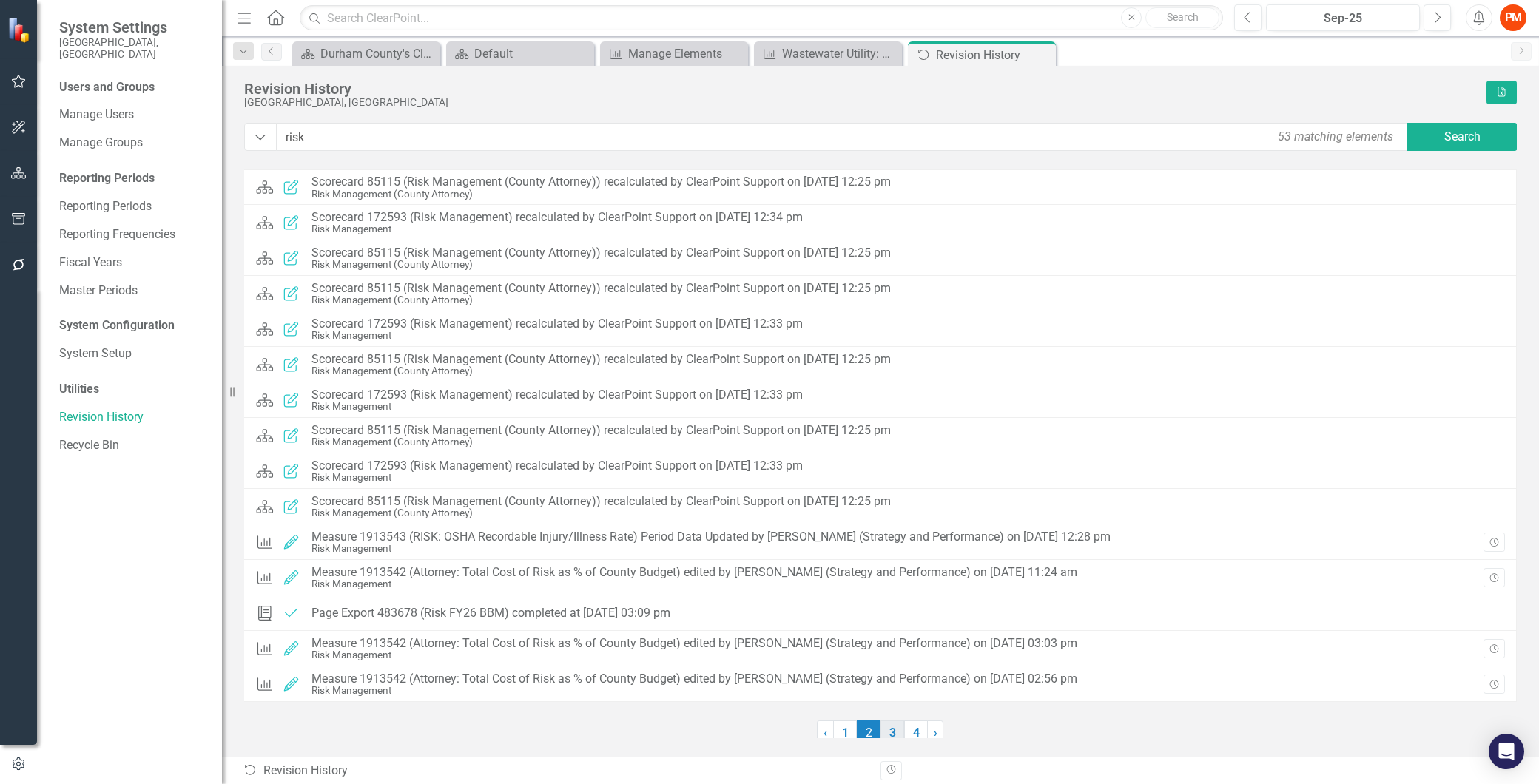
click at [895, 730] on link "3" at bounding box center [892, 733] width 24 height 25
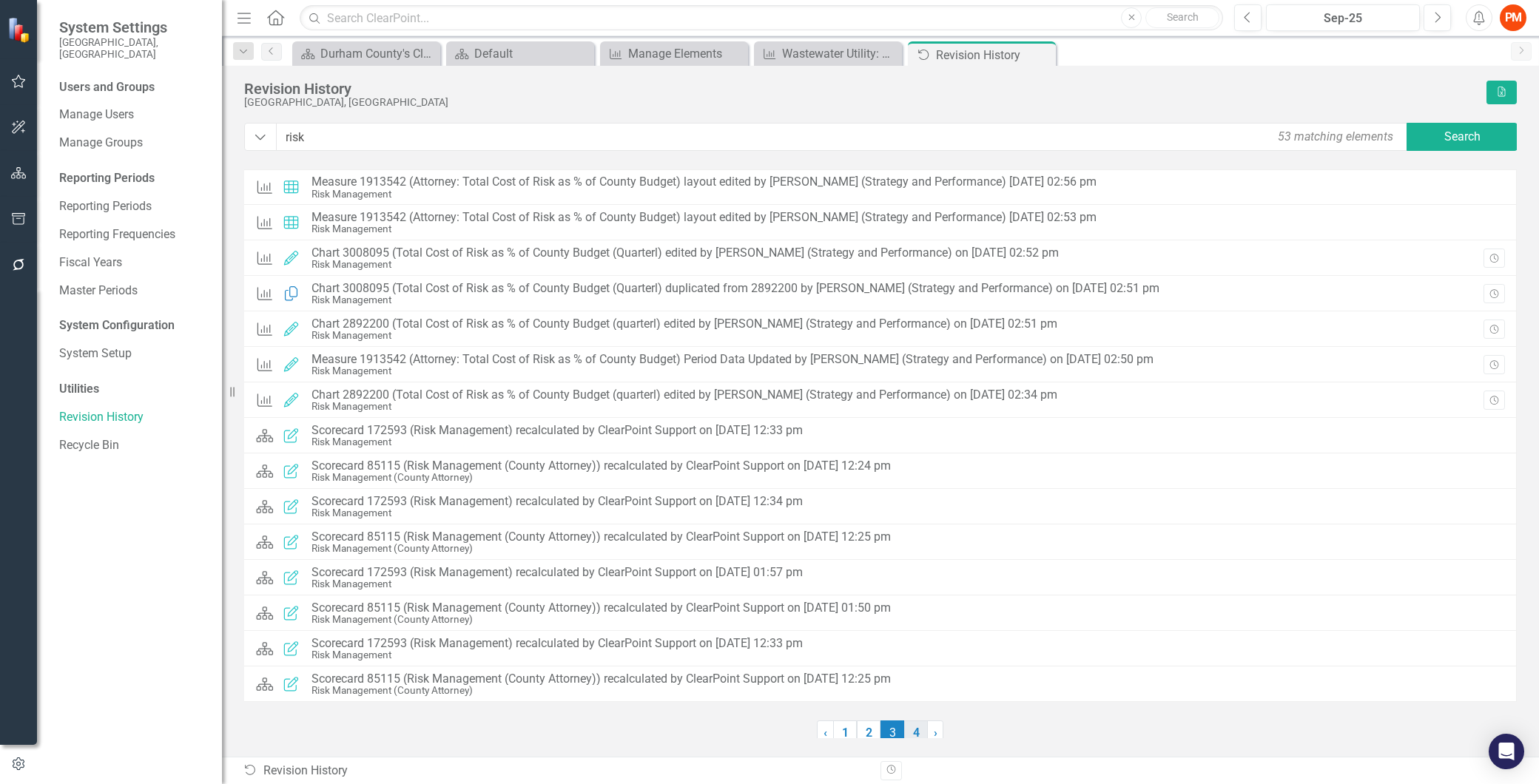
click at [904, 726] on link "4" at bounding box center [915, 733] width 24 height 25
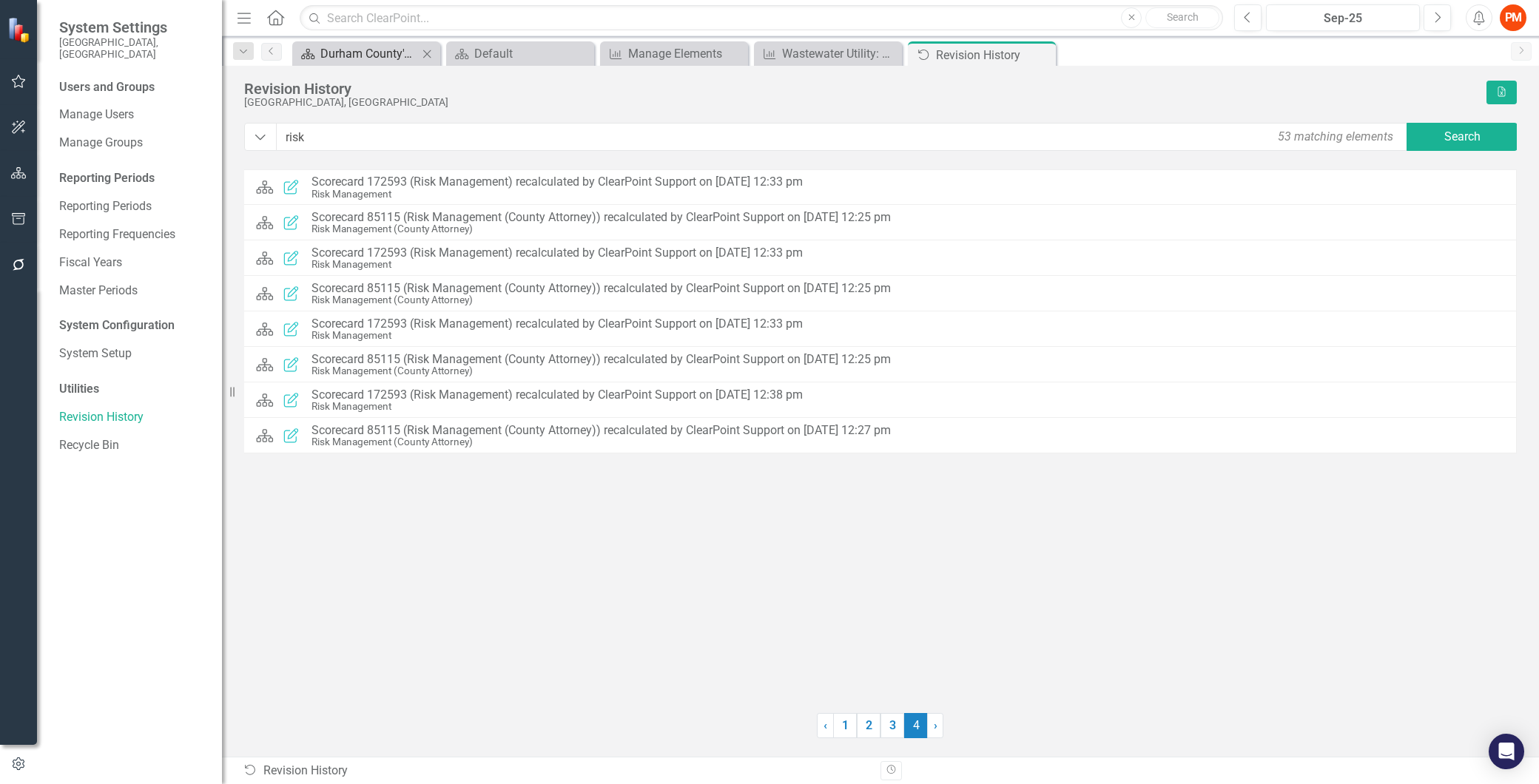
click at [338, 46] on div "Durham County's ClearPoint Site - Performance Management" at bounding box center [369, 53] width 97 height 19
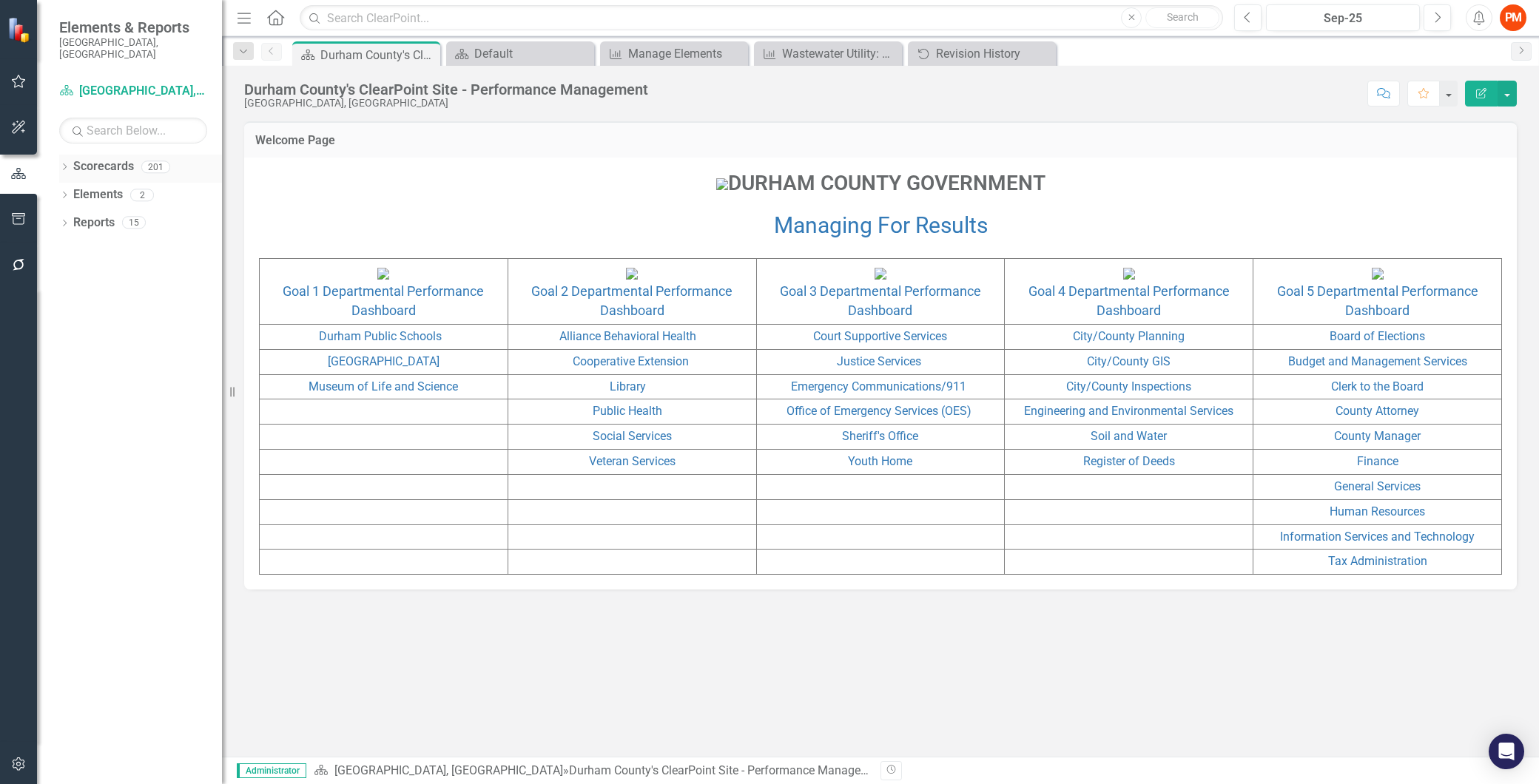
click at [63, 155] on div "Dropdown Scorecards 201" at bounding box center [140, 168] width 162 height 28
click at [57, 155] on div "Dropdown Scorecards 201 Dropdown [GEOGRAPHIC_DATA], [GEOGRAPHIC_DATA] Dropdown …" at bounding box center [129, 469] width 185 height 629
click at [63, 164] on icon "Dropdown" at bounding box center [64, 168] width 10 height 8
click at [69, 190] on icon "Dropdown" at bounding box center [72, 195] width 11 height 8
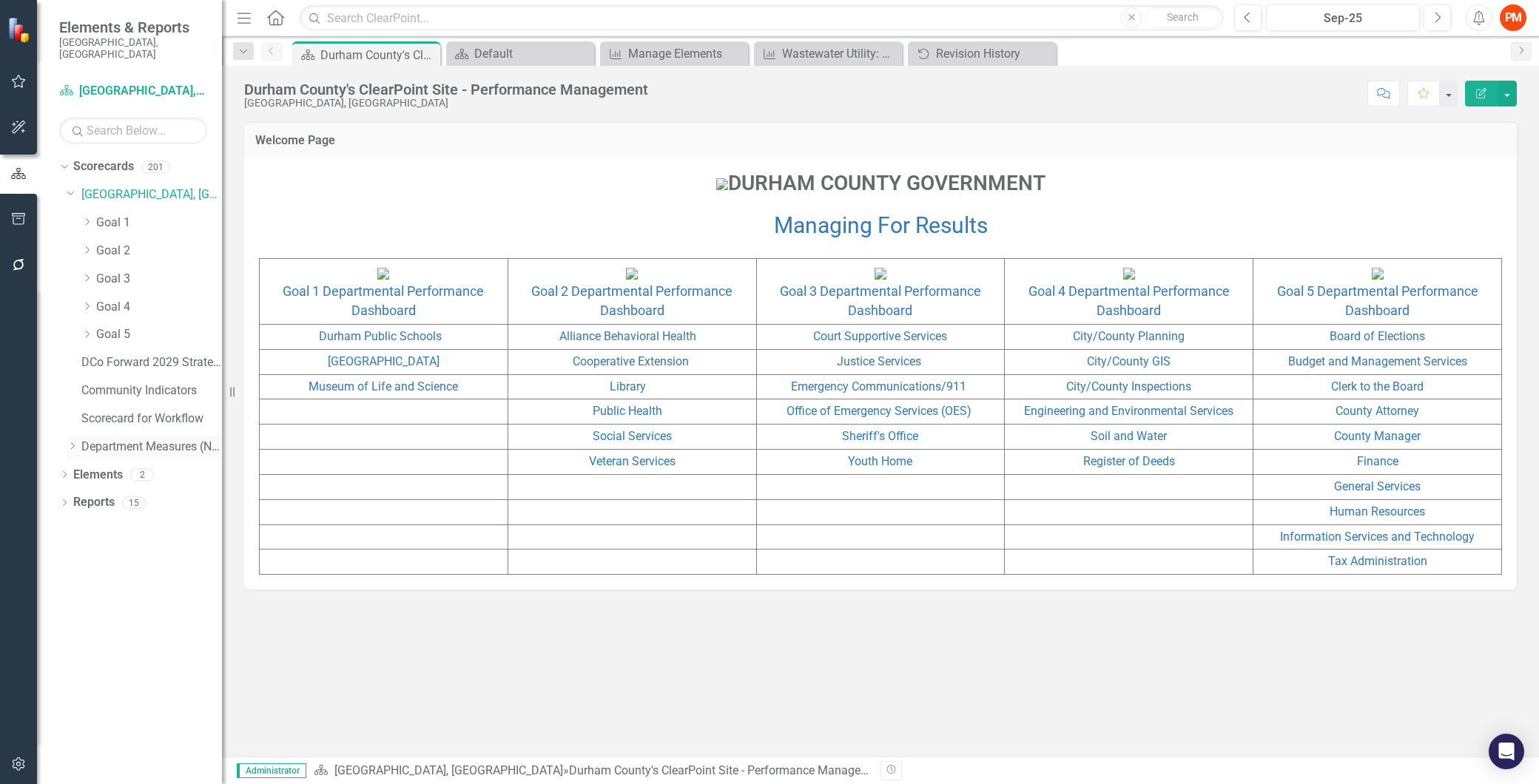
click at [73, 441] on icon "Dropdown" at bounding box center [72, 446] width 11 height 8
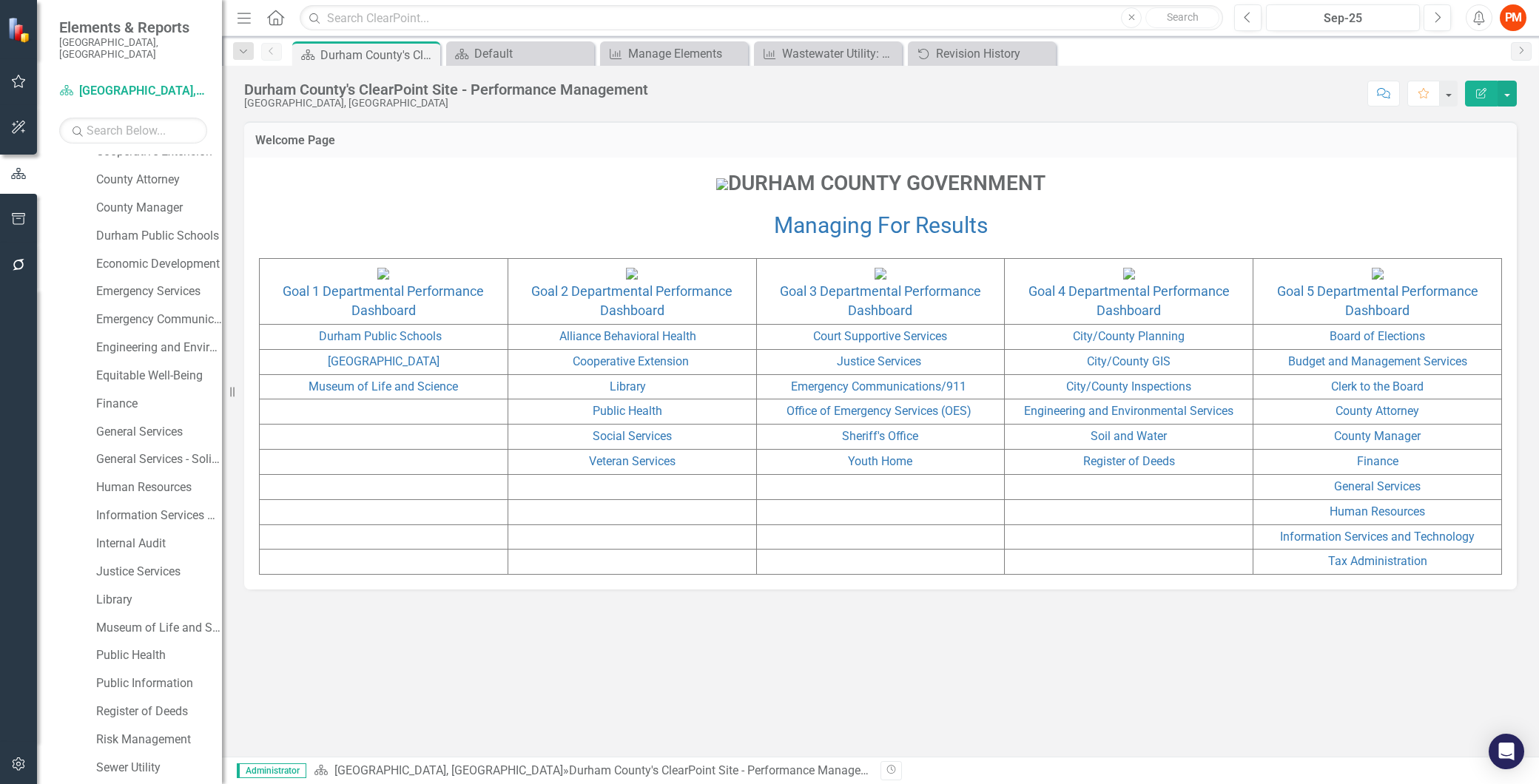
scroll to position [898, 0]
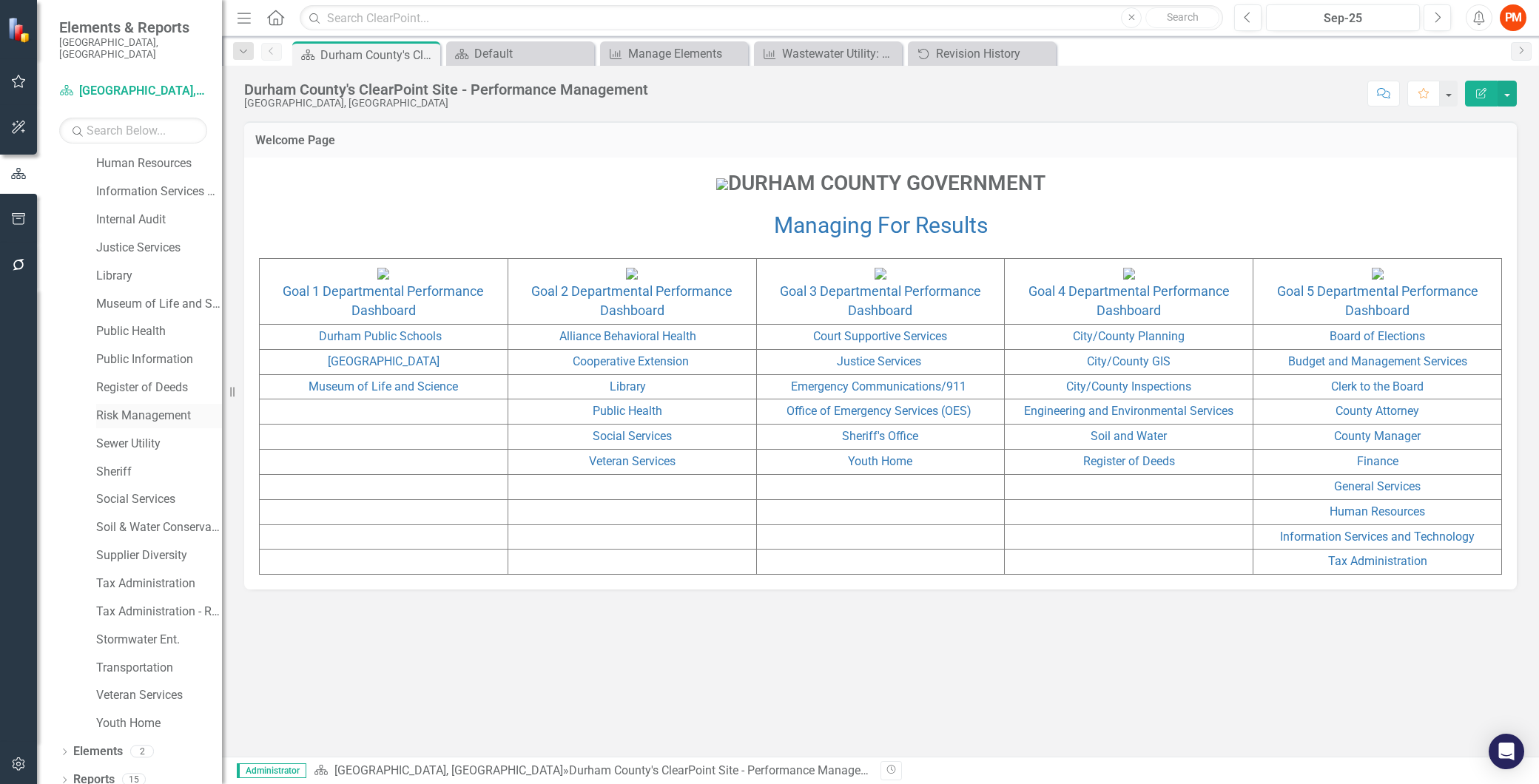
click at [146, 408] on link "Risk Management" at bounding box center [159, 416] width 126 height 17
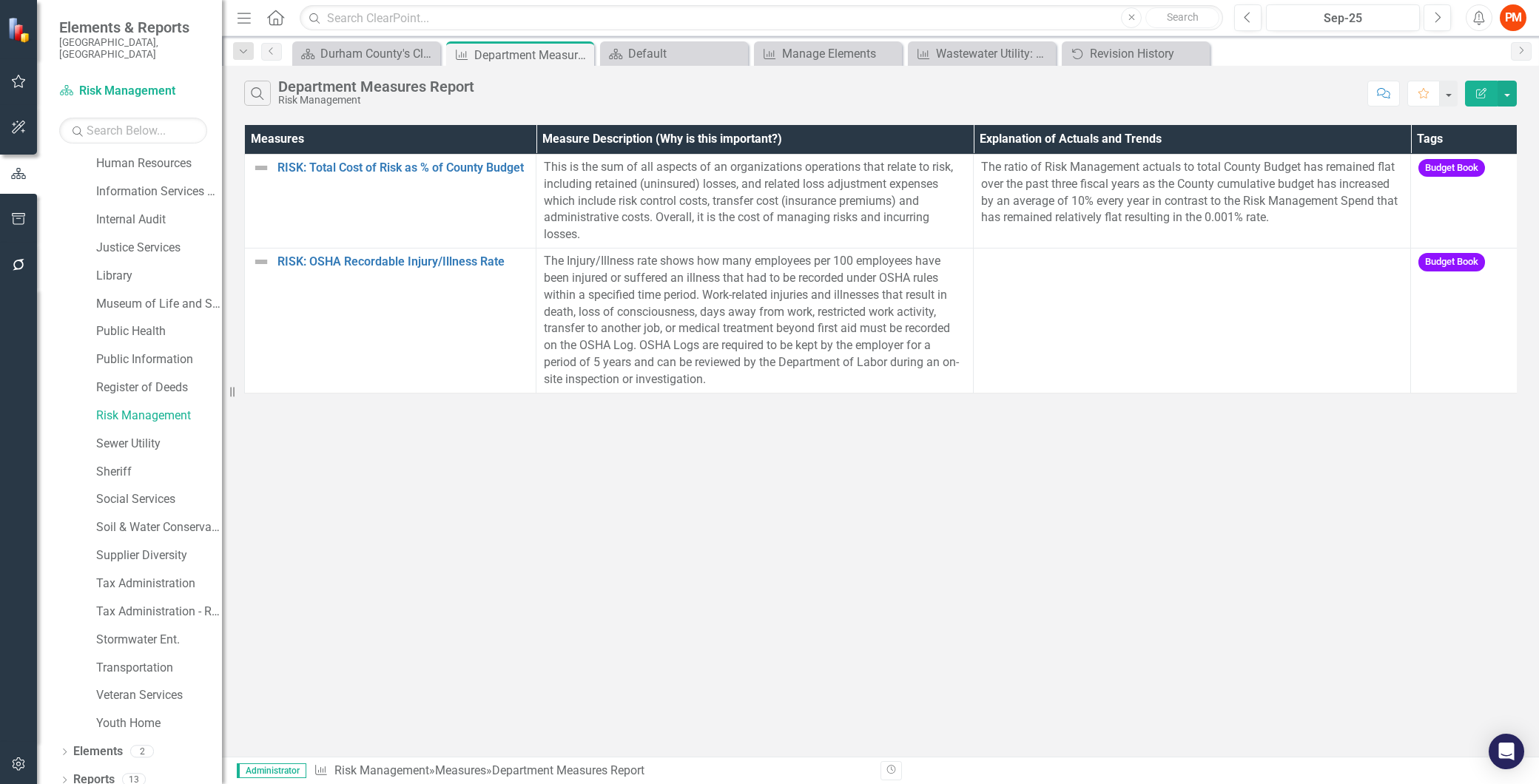
click at [480, 502] on div "Search Department Measures Report Risk Management Comment Favorite Edit Report …" at bounding box center [880, 411] width 1316 height 691
